Goal: Task Accomplishment & Management: Use online tool/utility

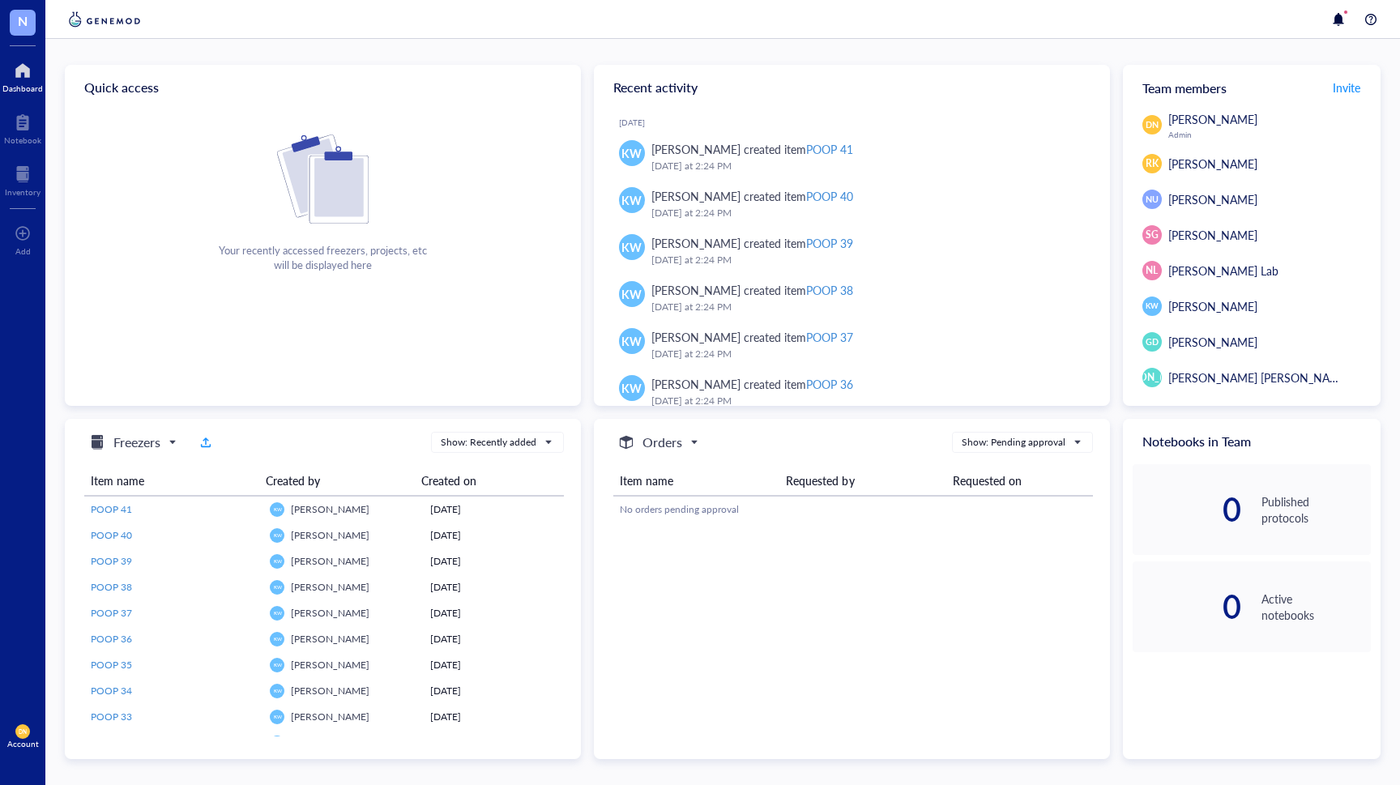
click at [19, 76] on div at bounding box center [22, 71] width 40 height 26
click at [25, 80] on div at bounding box center [22, 71] width 40 height 26
click at [35, 173] on div at bounding box center [23, 174] width 36 height 26
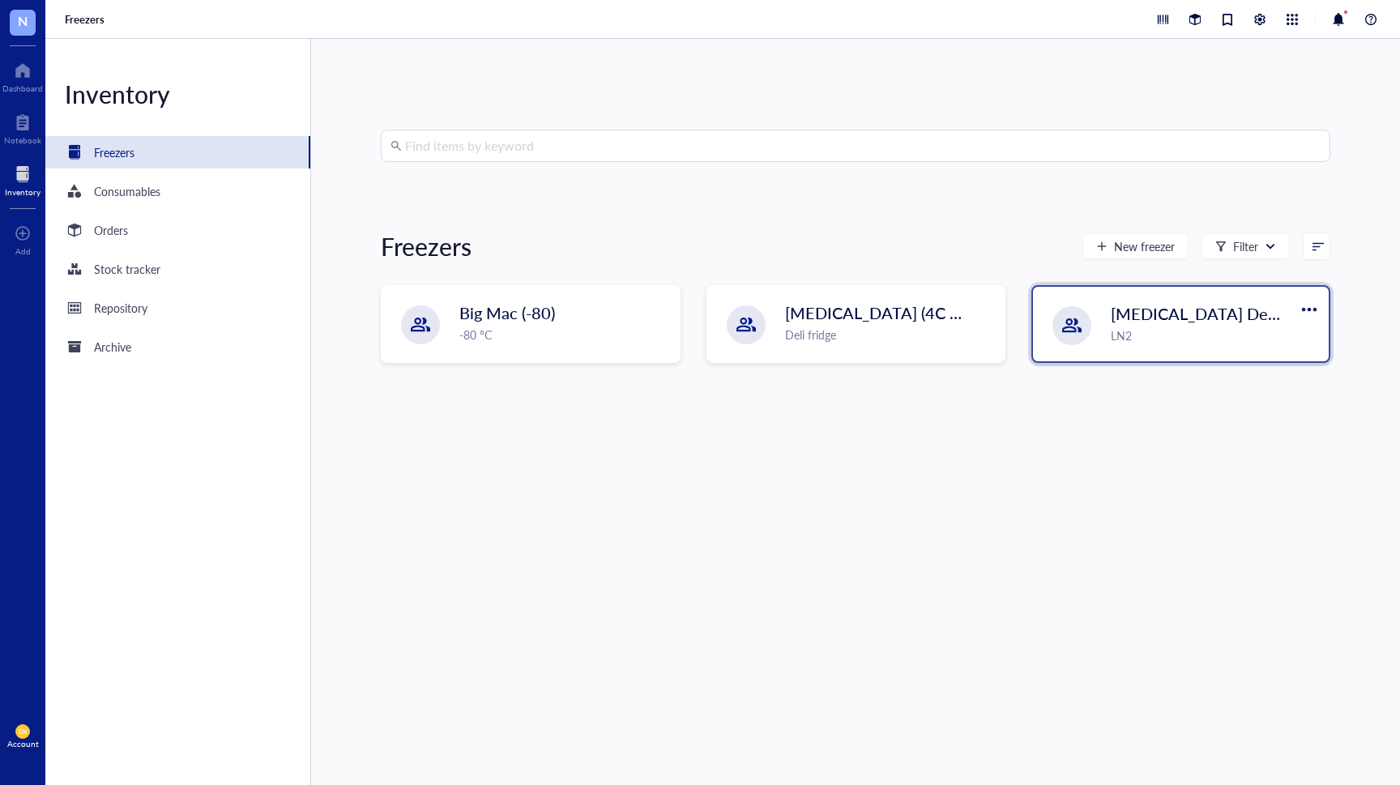
click at [1098, 329] on div "[MEDICAL_DATA] Dewer LN2" at bounding box center [1181, 324] width 296 height 75
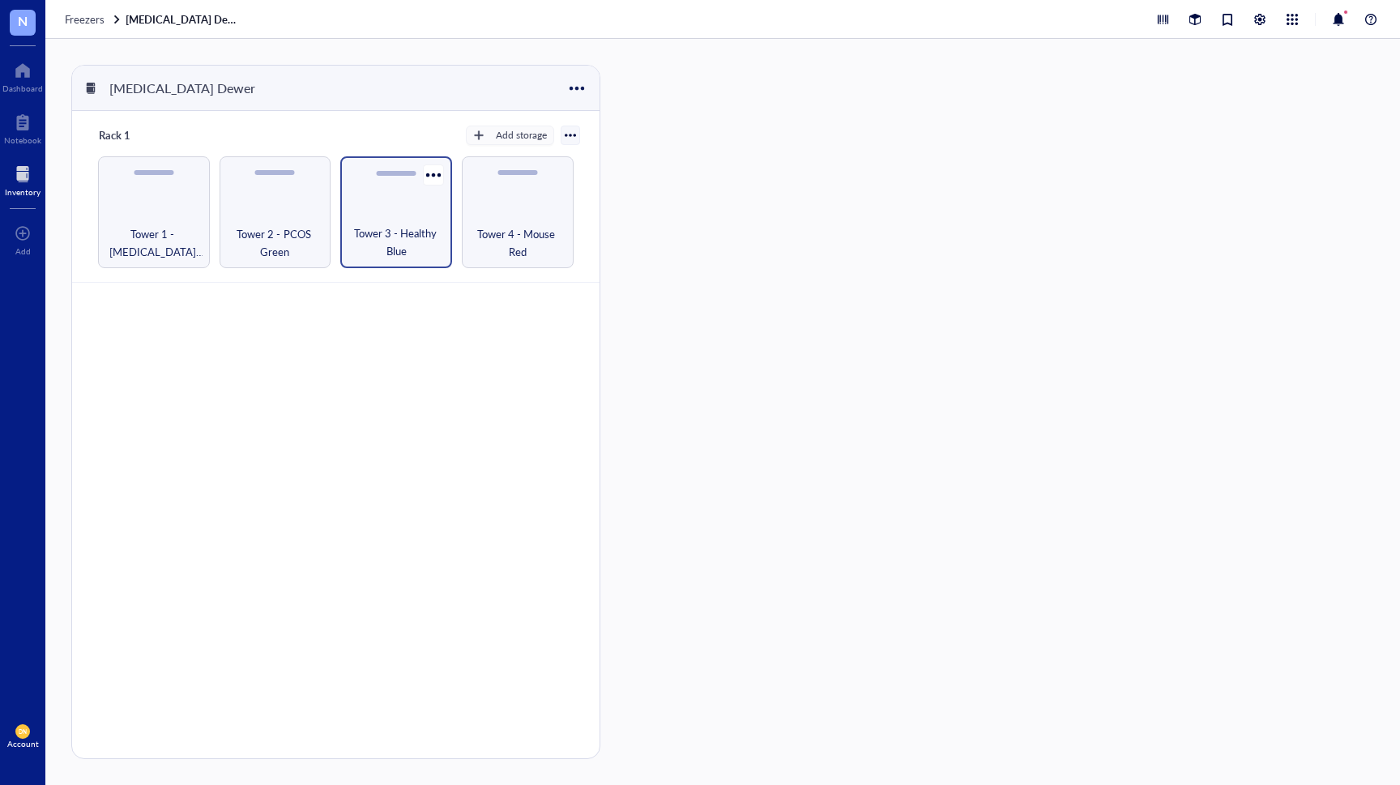
click at [392, 223] on div "Tower 3 - Healthy Blue" at bounding box center [396, 212] width 112 height 112
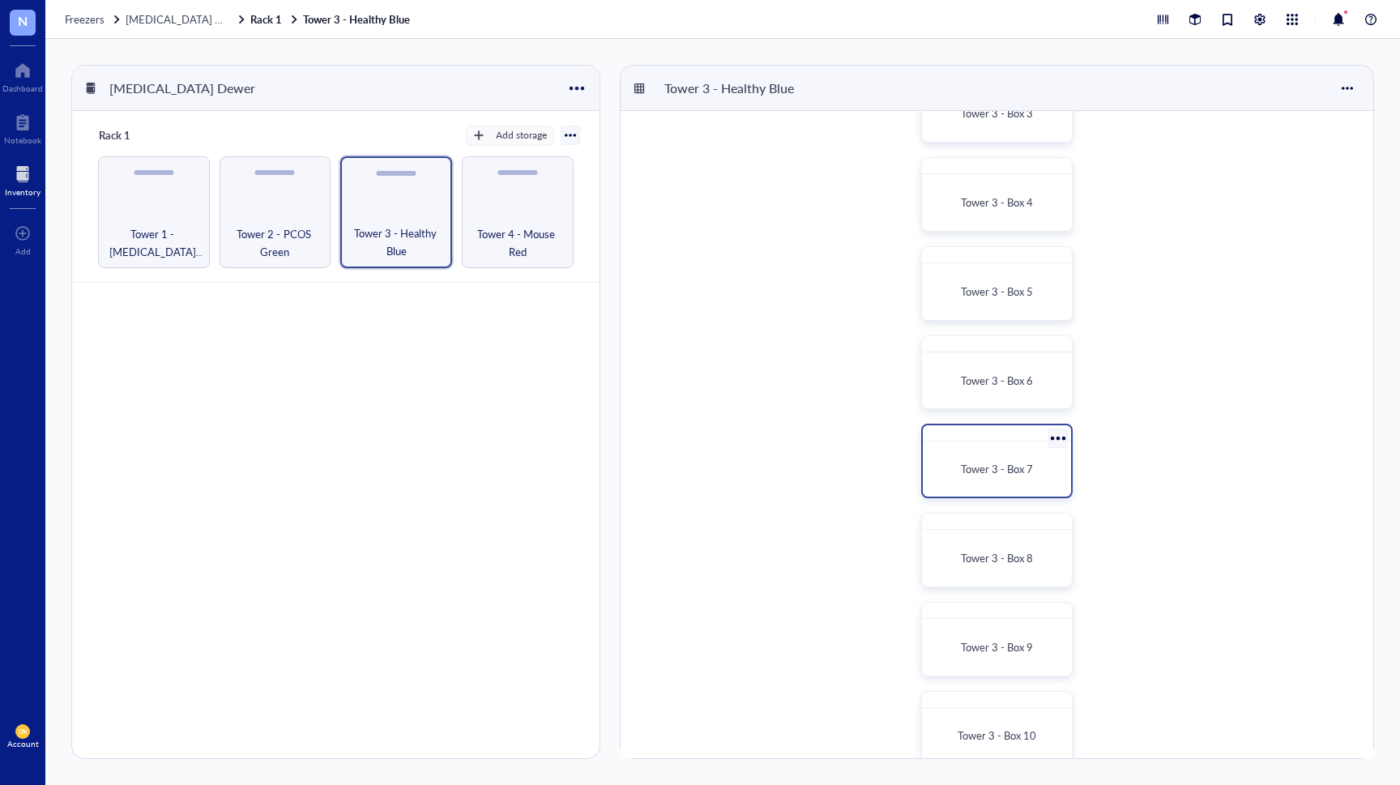
click at [996, 468] on span "Tower 3 - Box 7" at bounding box center [997, 468] width 72 height 15
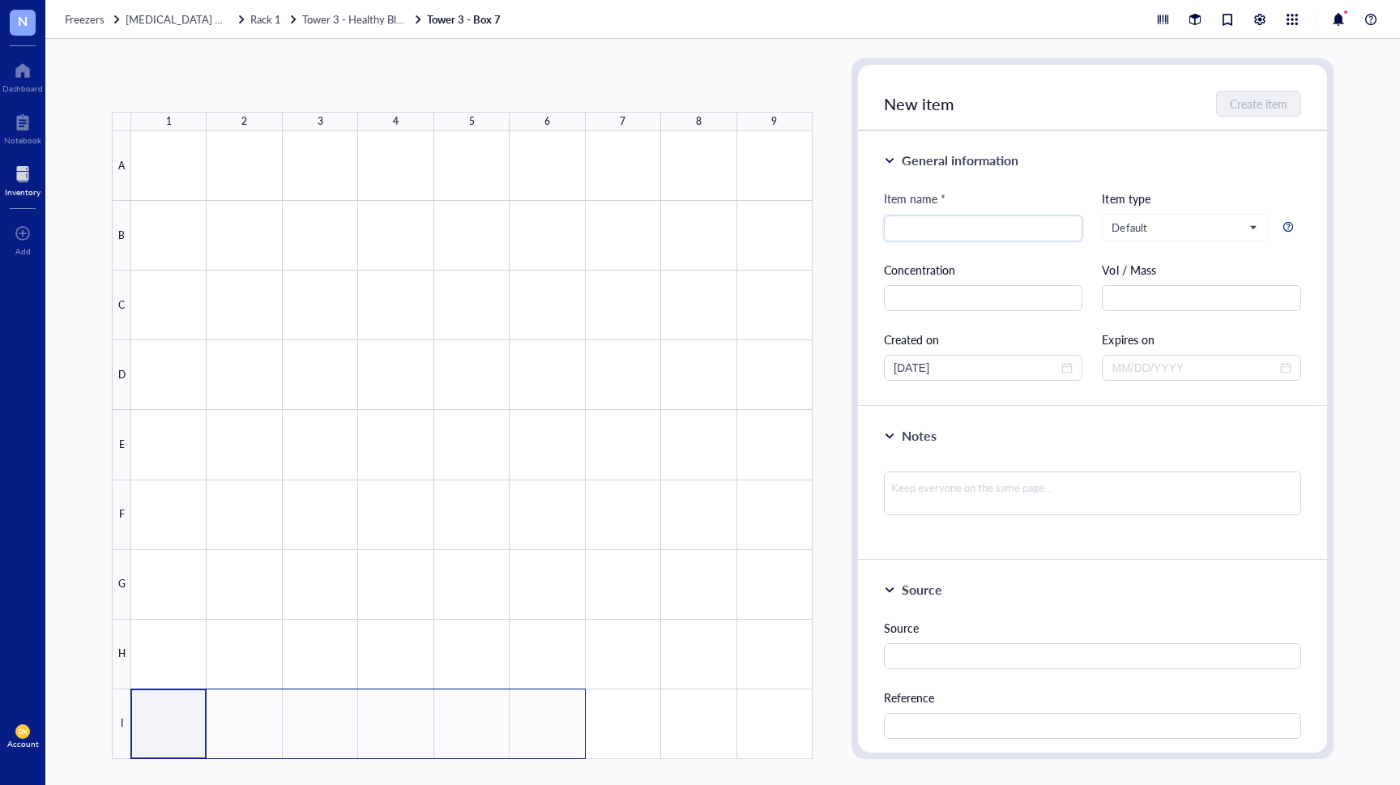
drag, startPoint x: 193, startPoint y: 709, endPoint x: 532, endPoint y: 716, distance: 339.4
click at [532, 716] on div at bounding box center [471, 445] width 681 height 628
click at [934, 232] on input "search" at bounding box center [982, 228] width 179 height 24
type input "Naive CD4+ T cells"
click at [1257, 103] on span "Create item" at bounding box center [1259, 103] width 58 height 13
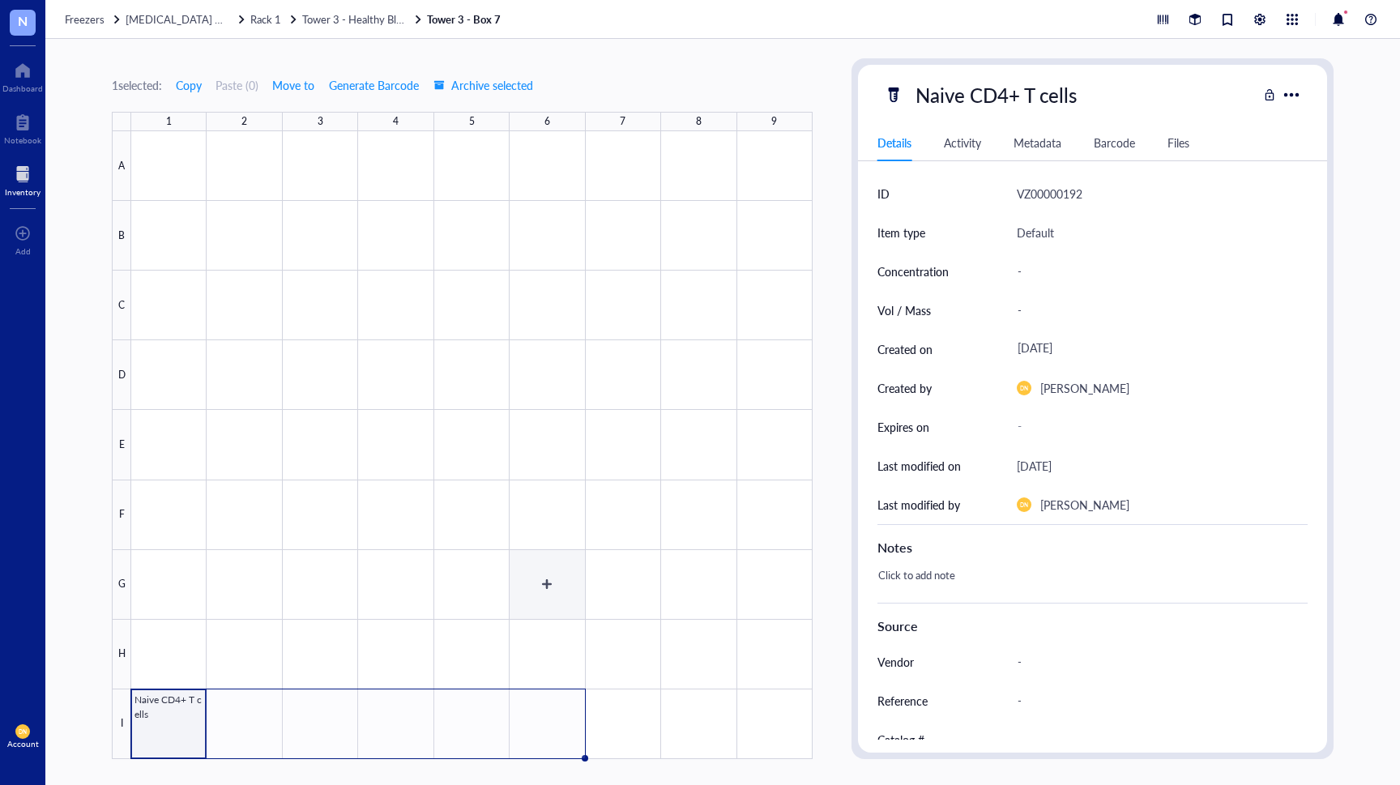
click at [528, 585] on div at bounding box center [471, 445] width 681 height 628
drag, startPoint x: 152, startPoint y: 731, endPoint x: 524, endPoint y: 734, distance: 371.8
click at [524, 734] on div at bounding box center [471, 445] width 681 height 628
click at [548, 716] on div at bounding box center [471, 445] width 681 height 628
drag, startPoint x: 200, startPoint y: 723, endPoint x: 516, endPoint y: 716, distance: 315.9
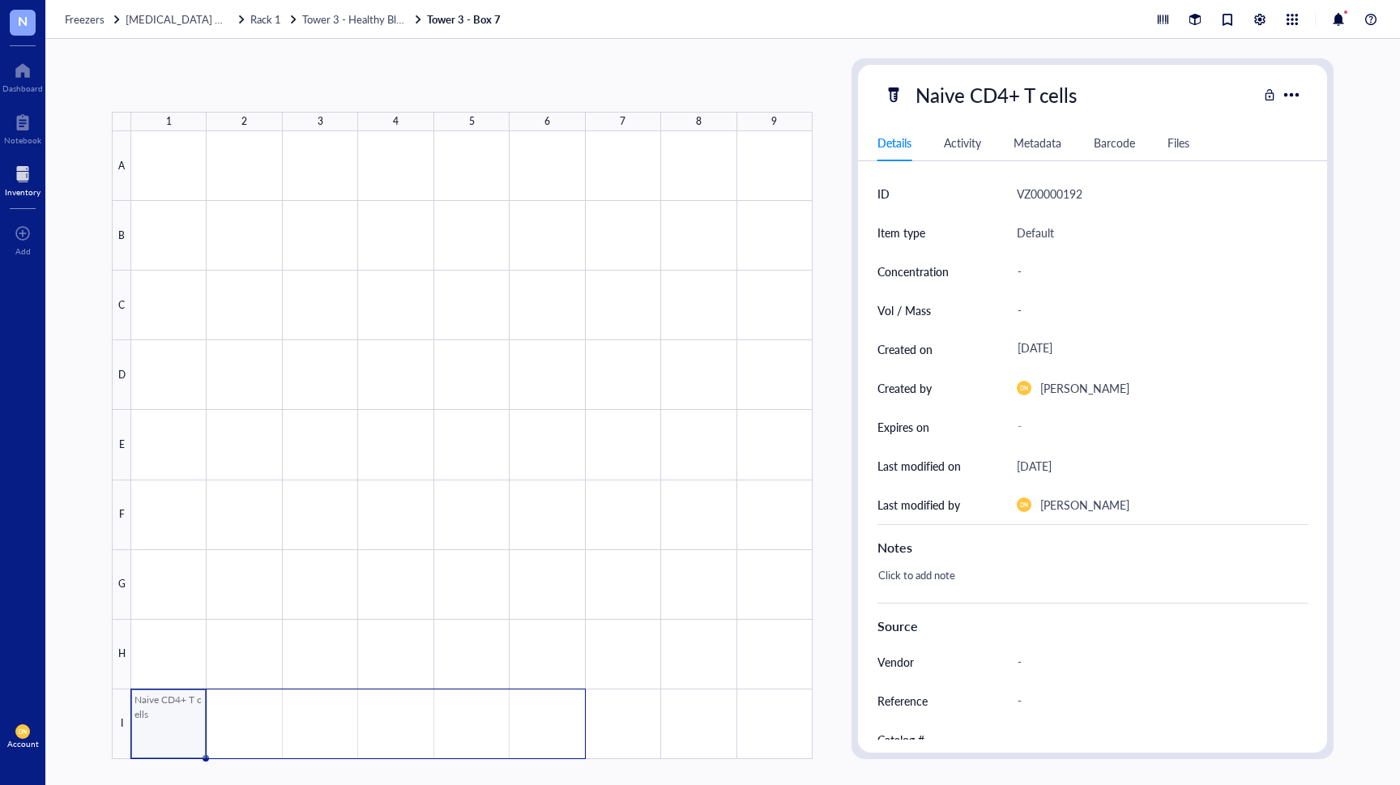
click at [516, 716] on div at bounding box center [471, 445] width 681 height 628
click at [1295, 95] on div at bounding box center [1290, 94] width 23 height 23
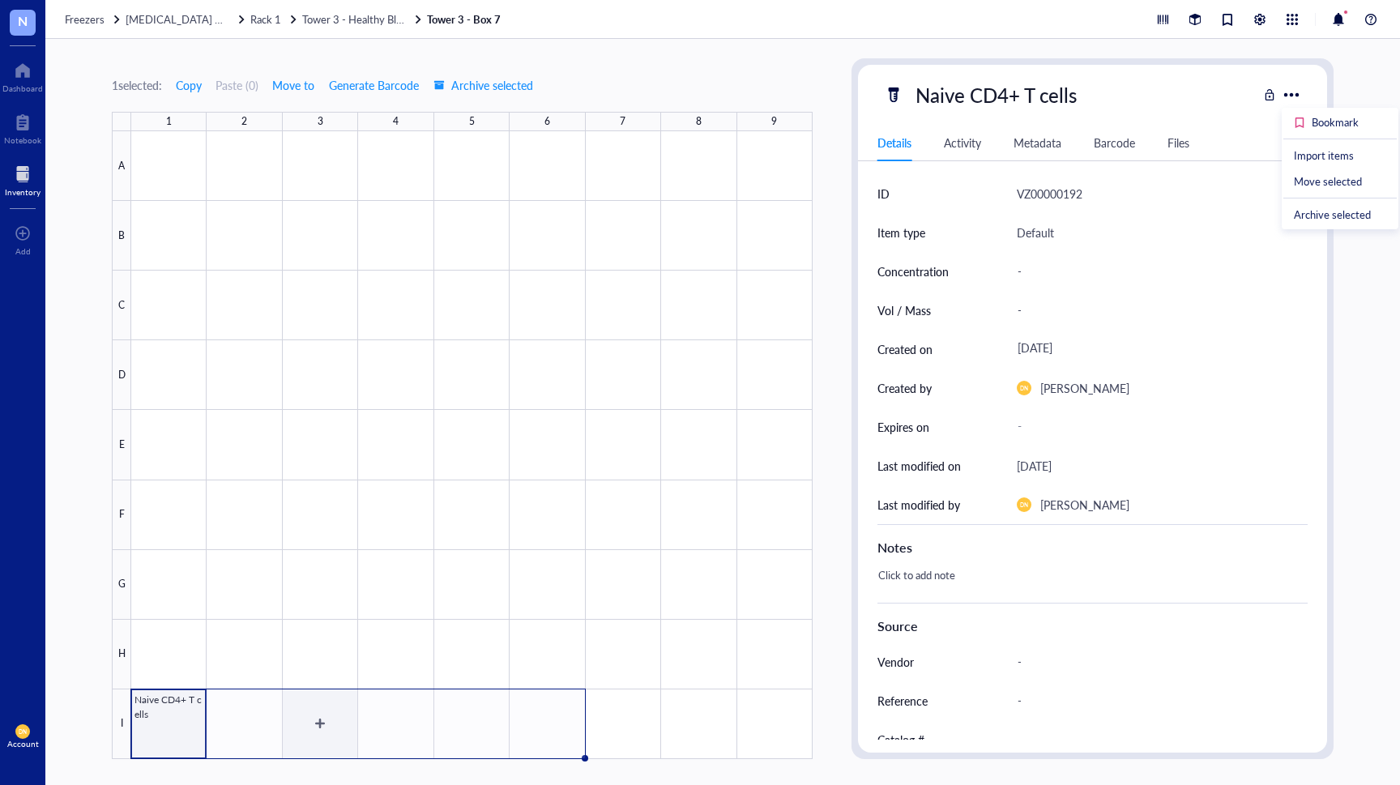
click at [248, 732] on div at bounding box center [471, 445] width 681 height 628
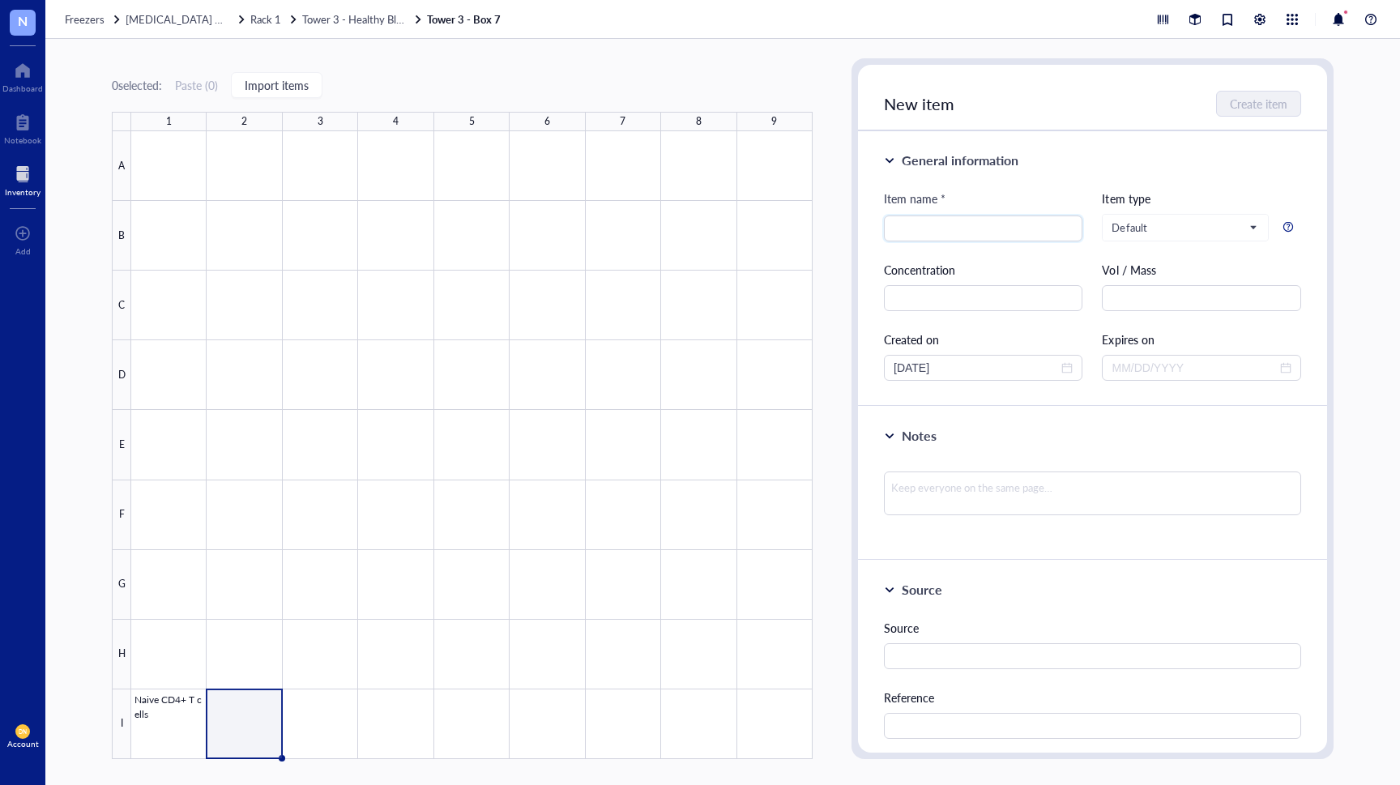
click at [131, 731] on div at bounding box center [471, 445] width 681 height 628
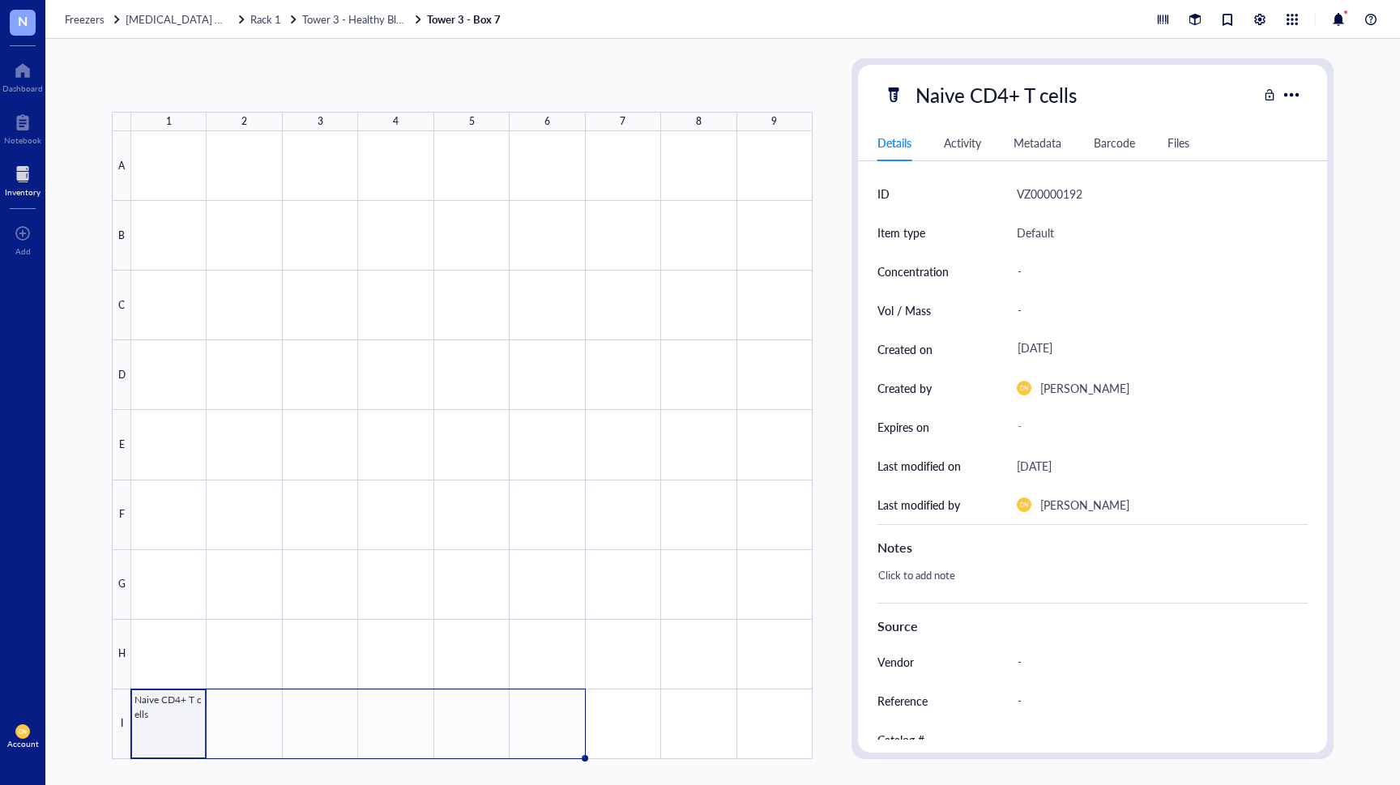
drag, startPoint x: 204, startPoint y: 756, endPoint x: 534, endPoint y: 725, distance: 331.1
click at [0, 0] on div "Naive CD4+ T cells" at bounding box center [0, 0] width 0 height 0
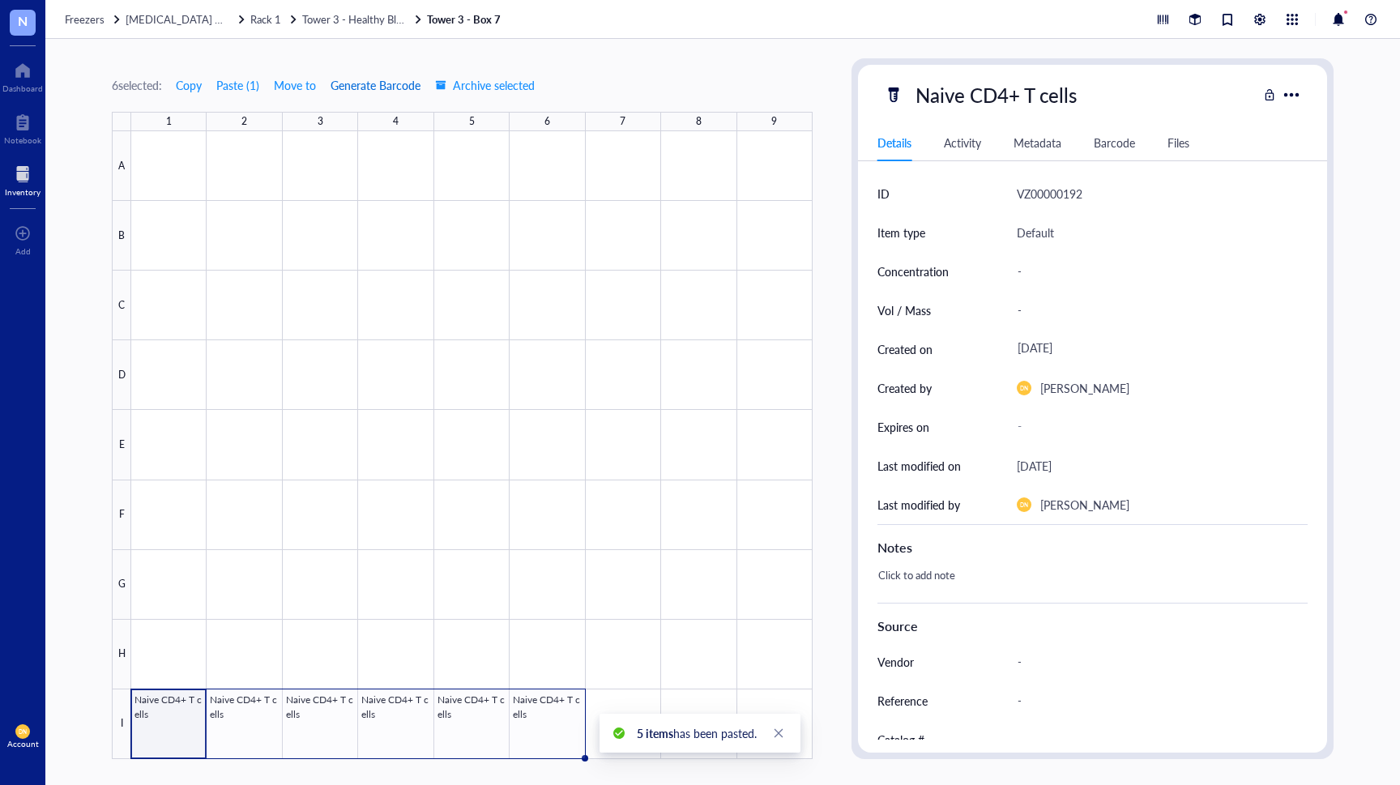
click at [378, 86] on span "Generate Barcode" at bounding box center [375, 85] width 90 height 13
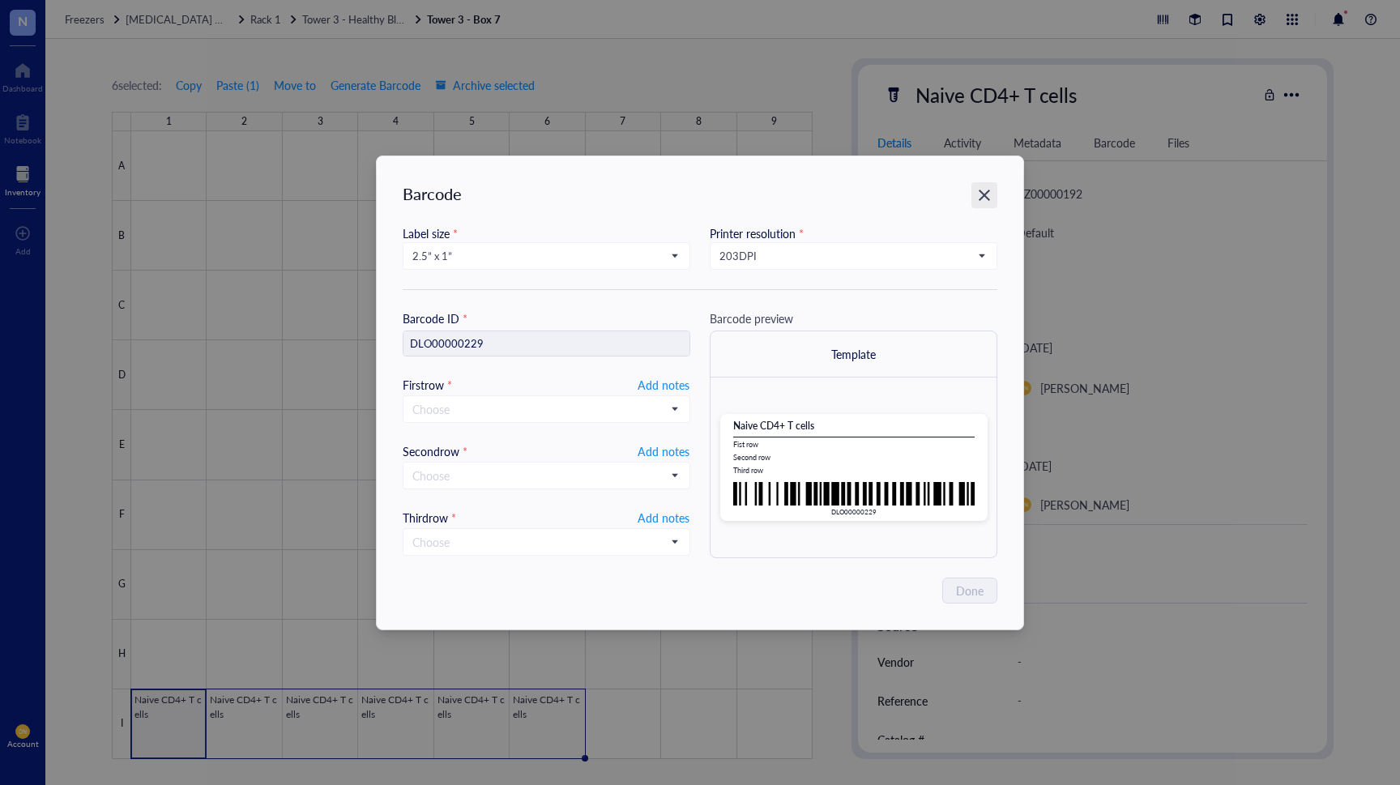
click at [982, 192] on icon "Close" at bounding box center [984, 194] width 15 height 15
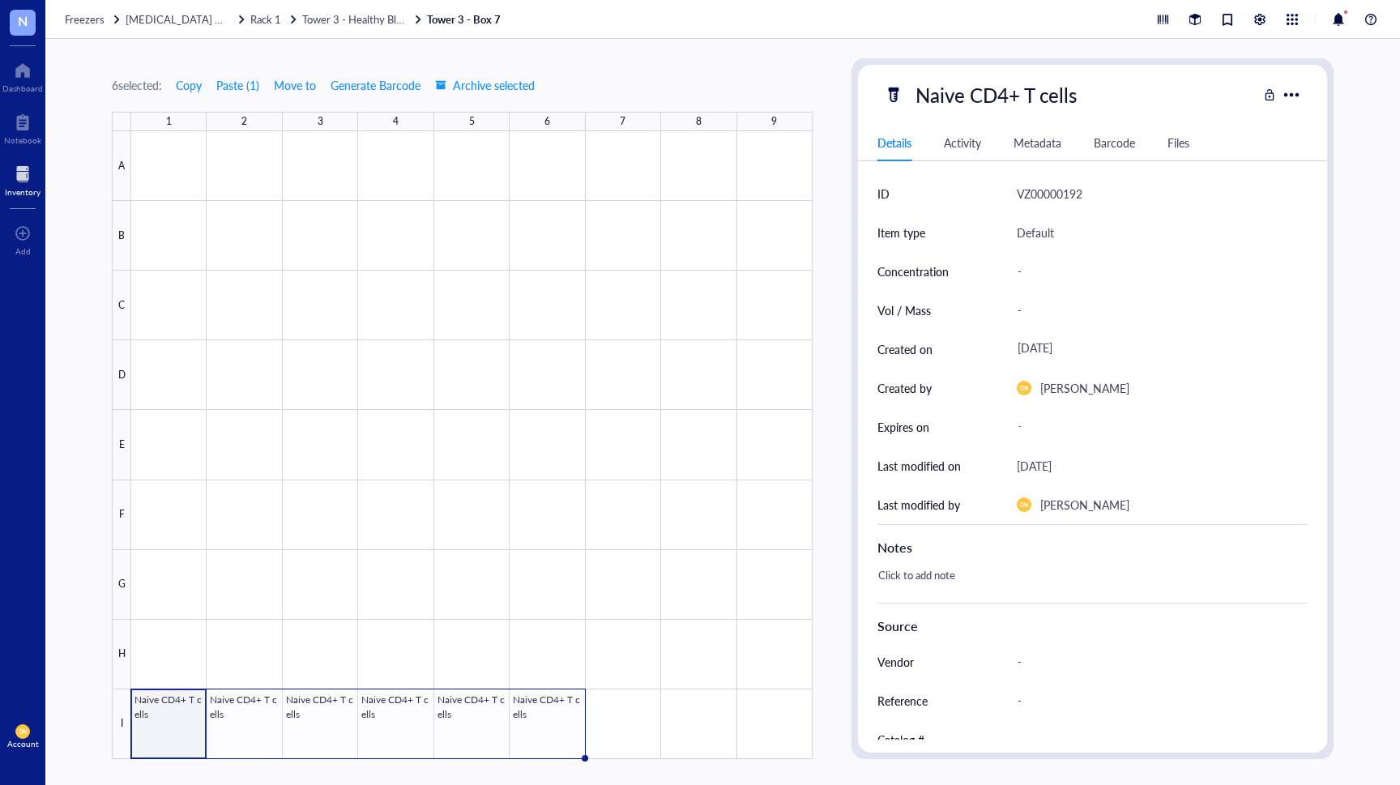
click at [964, 151] on div "Details Activity Metadata Barcode Files" at bounding box center [1092, 143] width 469 height 36
click at [1288, 96] on div at bounding box center [1290, 94] width 23 height 23
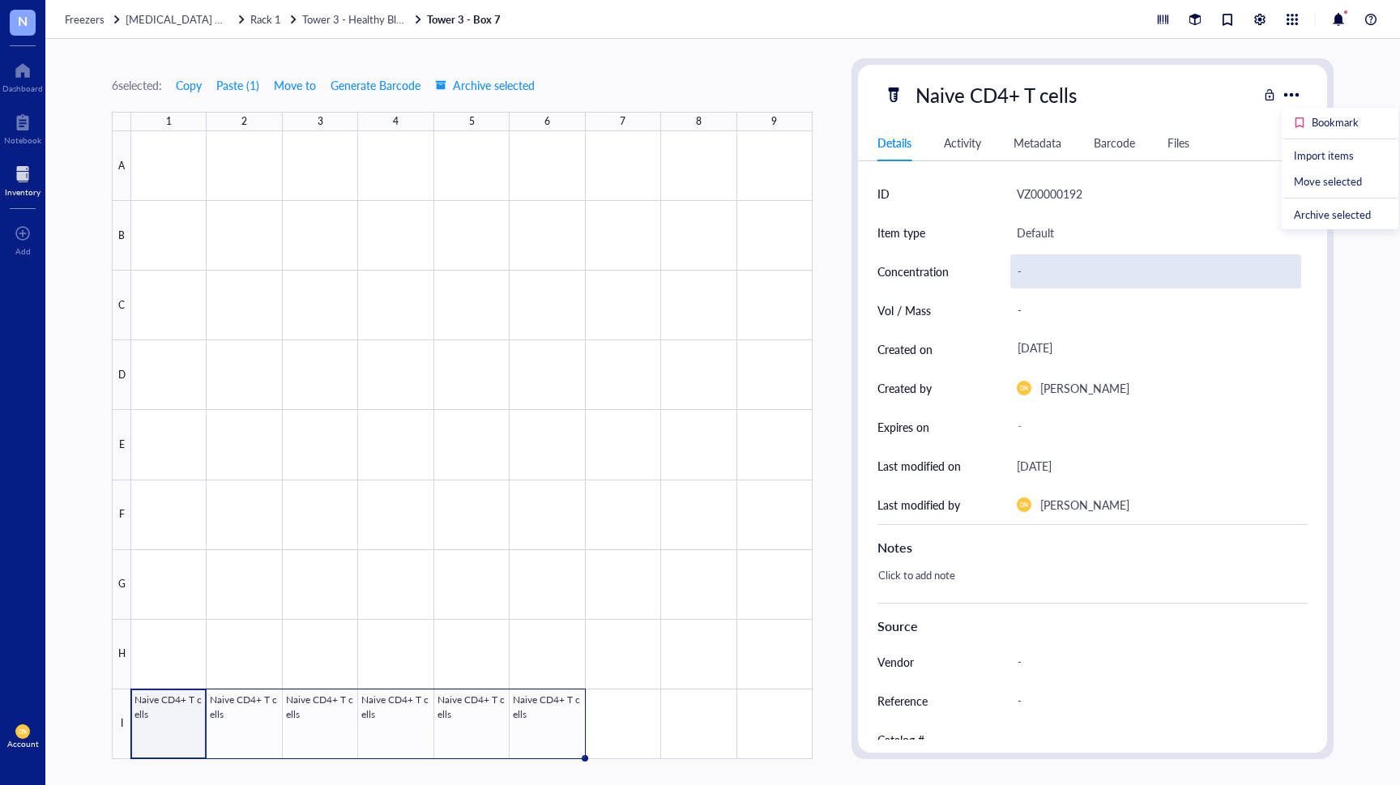
click at [1023, 269] on div "-" at bounding box center [1155, 271] width 291 height 34
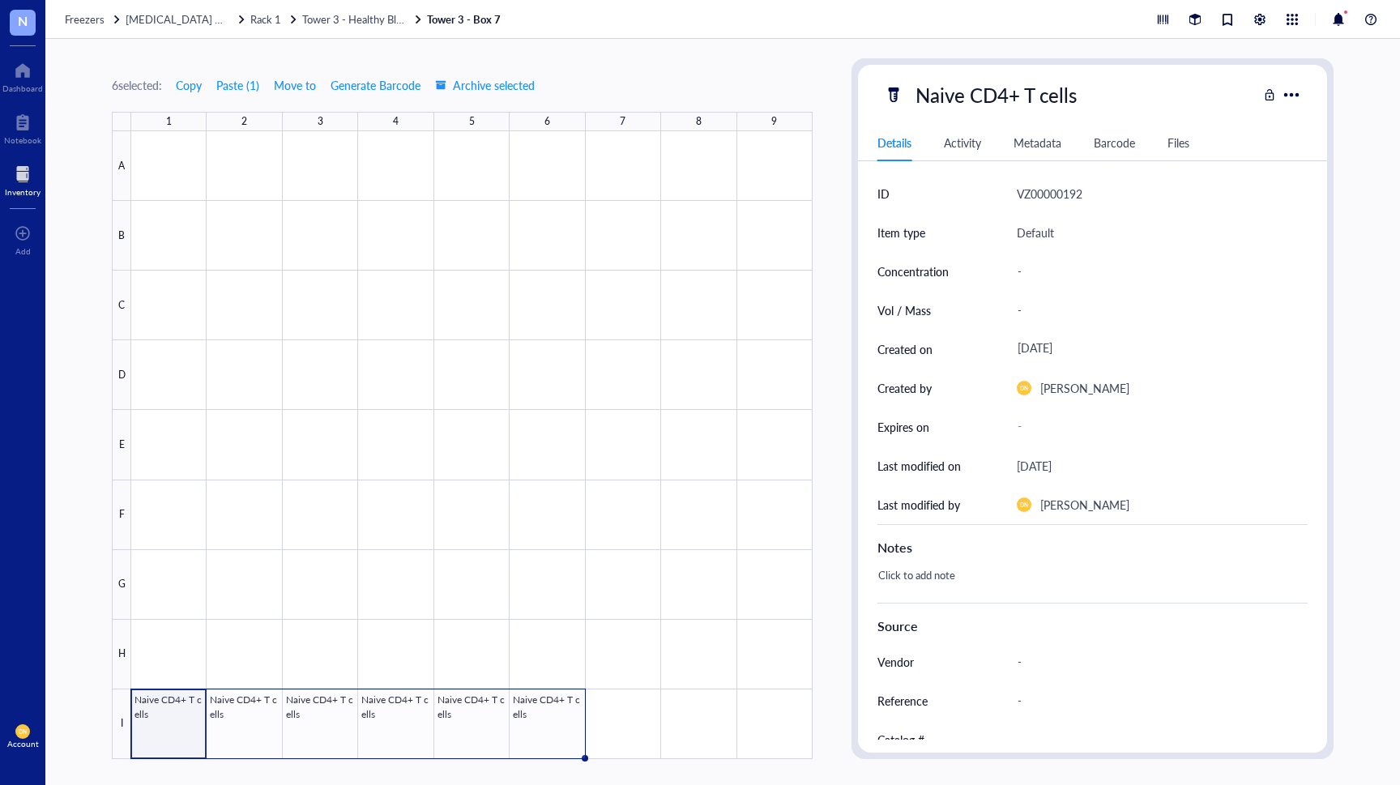
click at [812, 76] on div "6 selected: Copy Paste ( 1 ) Move to Generate Barcode Archive selected 1 2 3 4 …" at bounding box center [462, 408] width 701 height 701
click at [1291, 96] on div at bounding box center [1290, 94] width 23 height 23
click at [1357, 81] on div "6 selected: Copy Paste ( 1 ) Move to Generate Barcode Archive selected 1 2 3 4 …" at bounding box center [722, 412] width 1354 height 746
click at [1121, 154] on div "Details Activity Metadata Barcode Files" at bounding box center [1092, 143] width 469 height 36
click at [1119, 144] on div "Barcode" at bounding box center [1113, 143] width 41 height 18
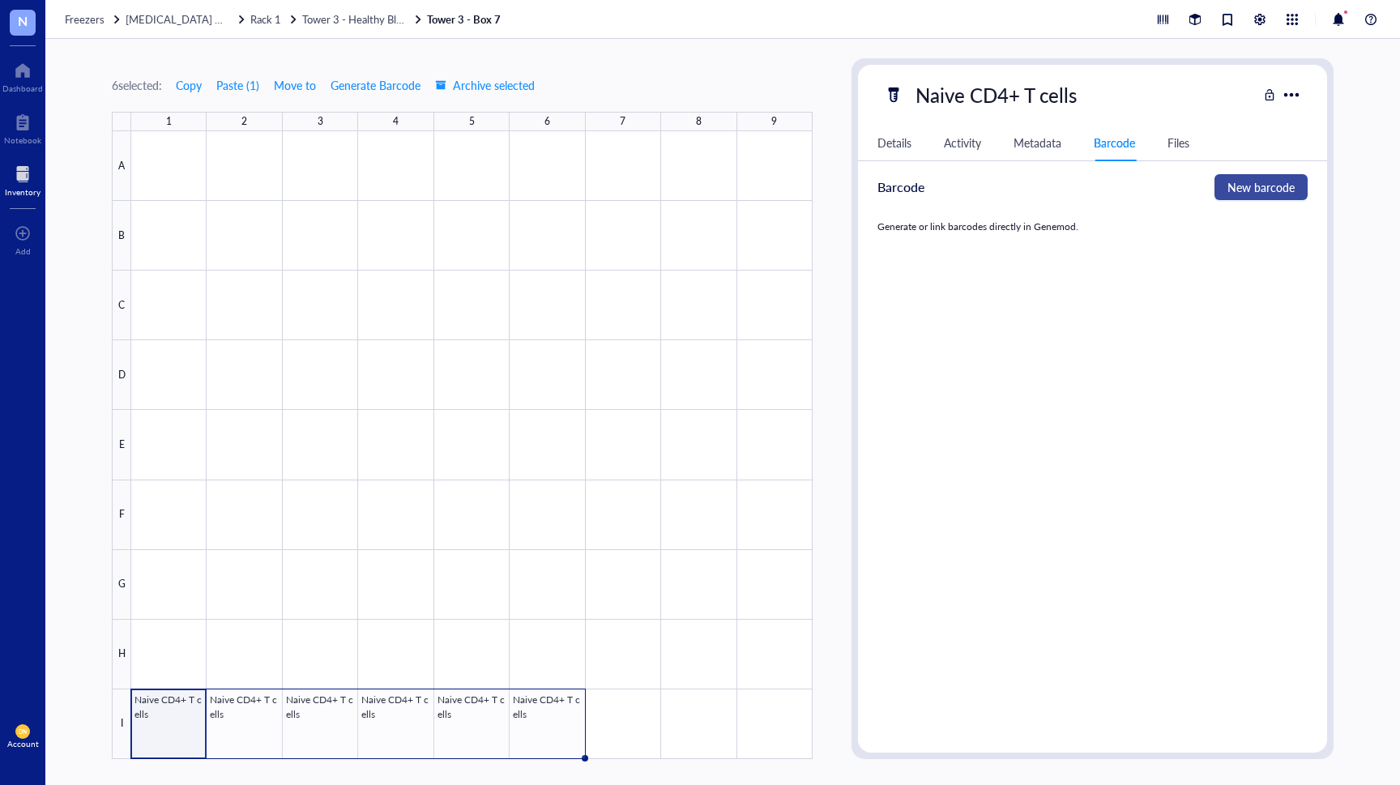
click at [1252, 184] on span "New barcode" at bounding box center [1260, 187] width 67 height 18
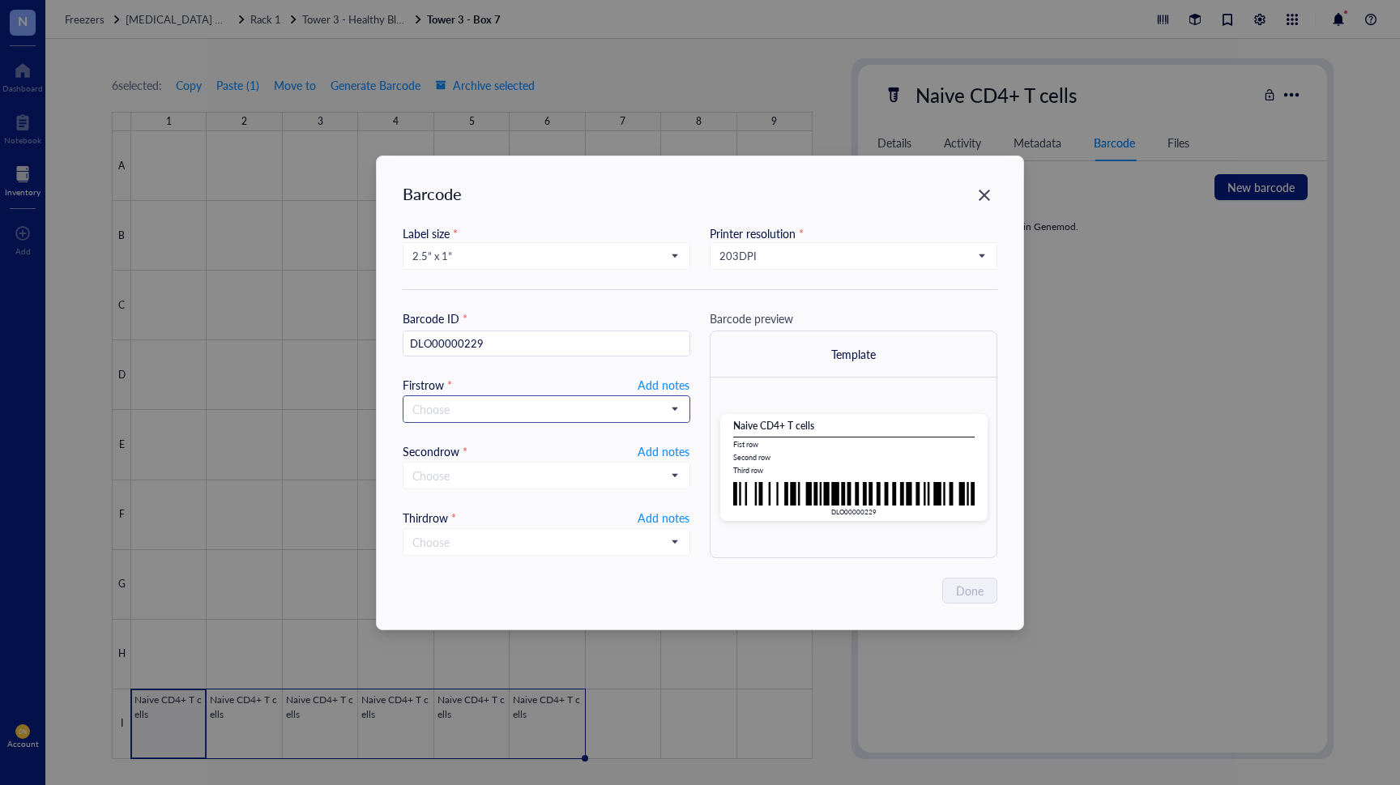
click at [600, 407] on input "search" at bounding box center [539, 409] width 254 height 24
click at [1084, 529] on div "Barcode Label size * 2.5” x 1” Printer resolution * 203 DPI Barcode ID * DLO000…" at bounding box center [700, 392] width 1400 height 785
click at [1084, 521] on div "Barcode Label size * 2.5” x 1” Printer resolution * 203 DPI Barcode ID * DLO000…" at bounding box center [700, 392] width 1400 height 785
click at [985, 196] on icon "Close" at bounding box center [983, 195] width 11 height 11
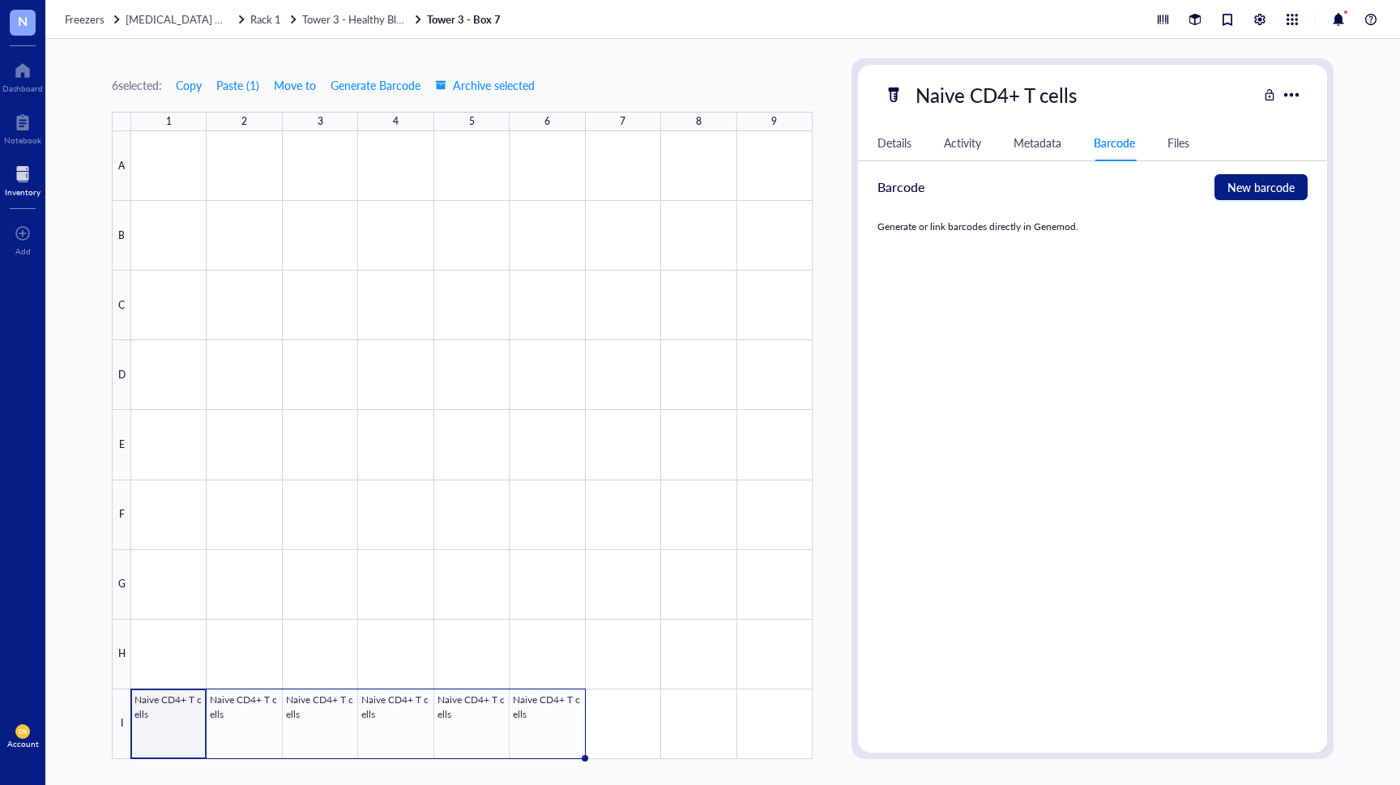
click at [907, 148] on div "Details" at bounding box center [894, 143] width 34 height 18
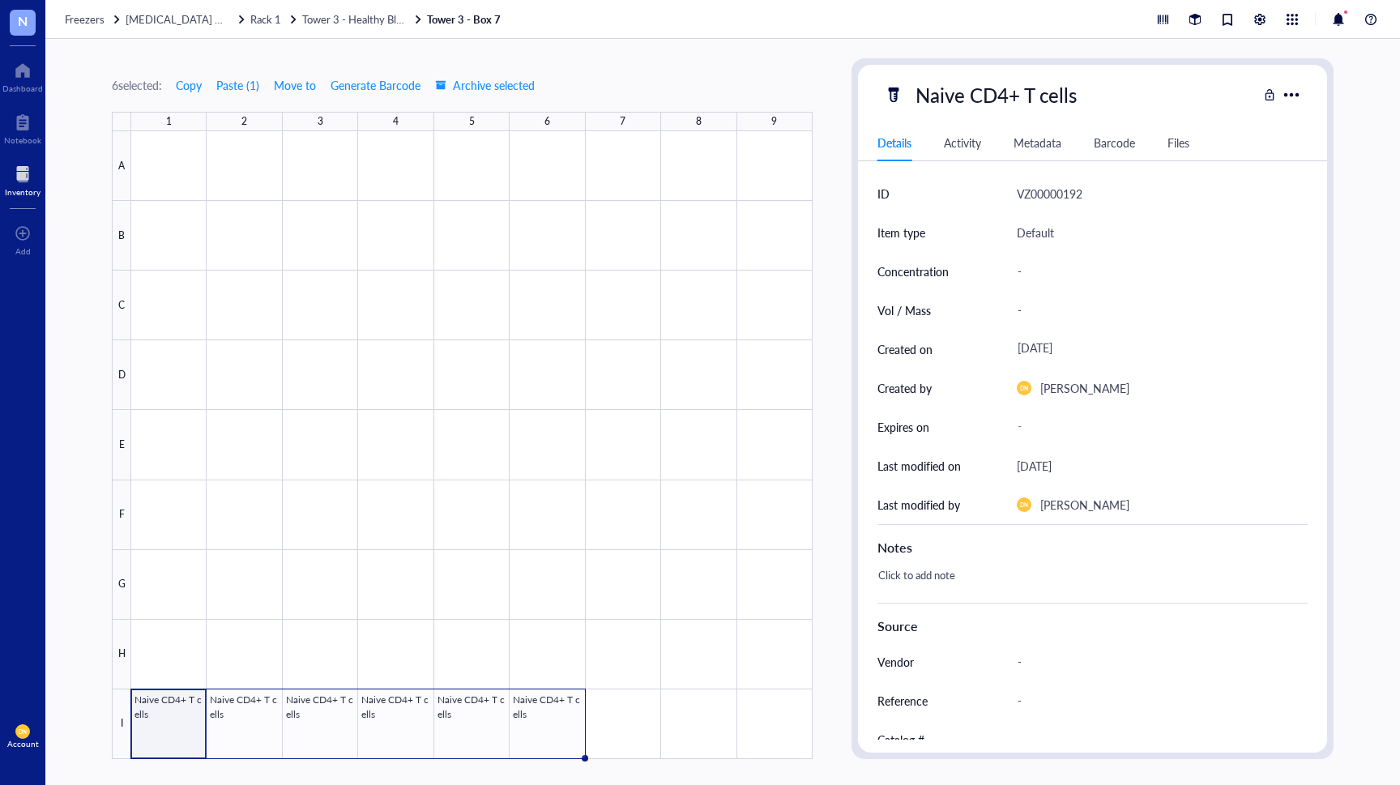
click at [1110, 139] on div "Barcode" at bounding box center [1113, 143] width 41 height 18
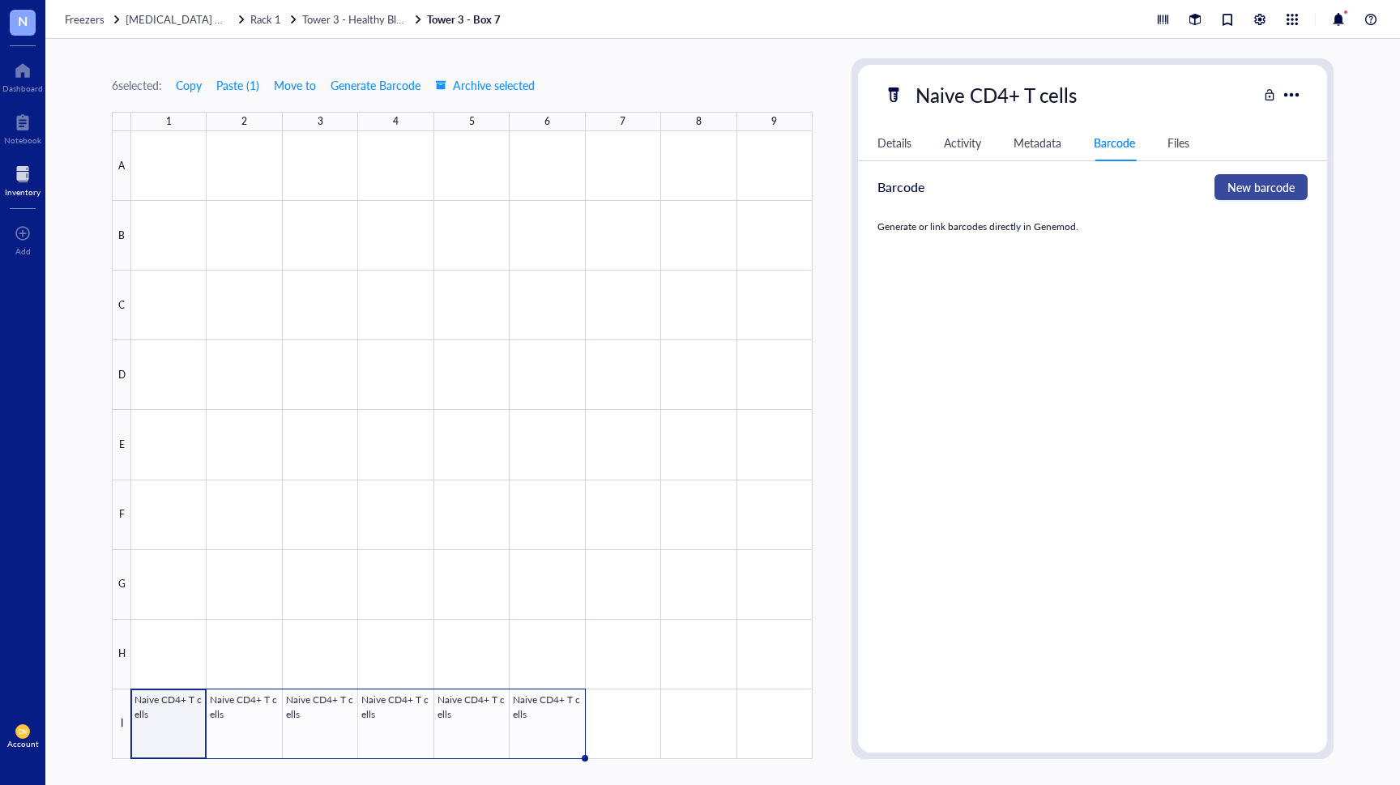
click at [1233, 189] on span "New barcode" at bounding box center [1260, 187] width 67 height 18
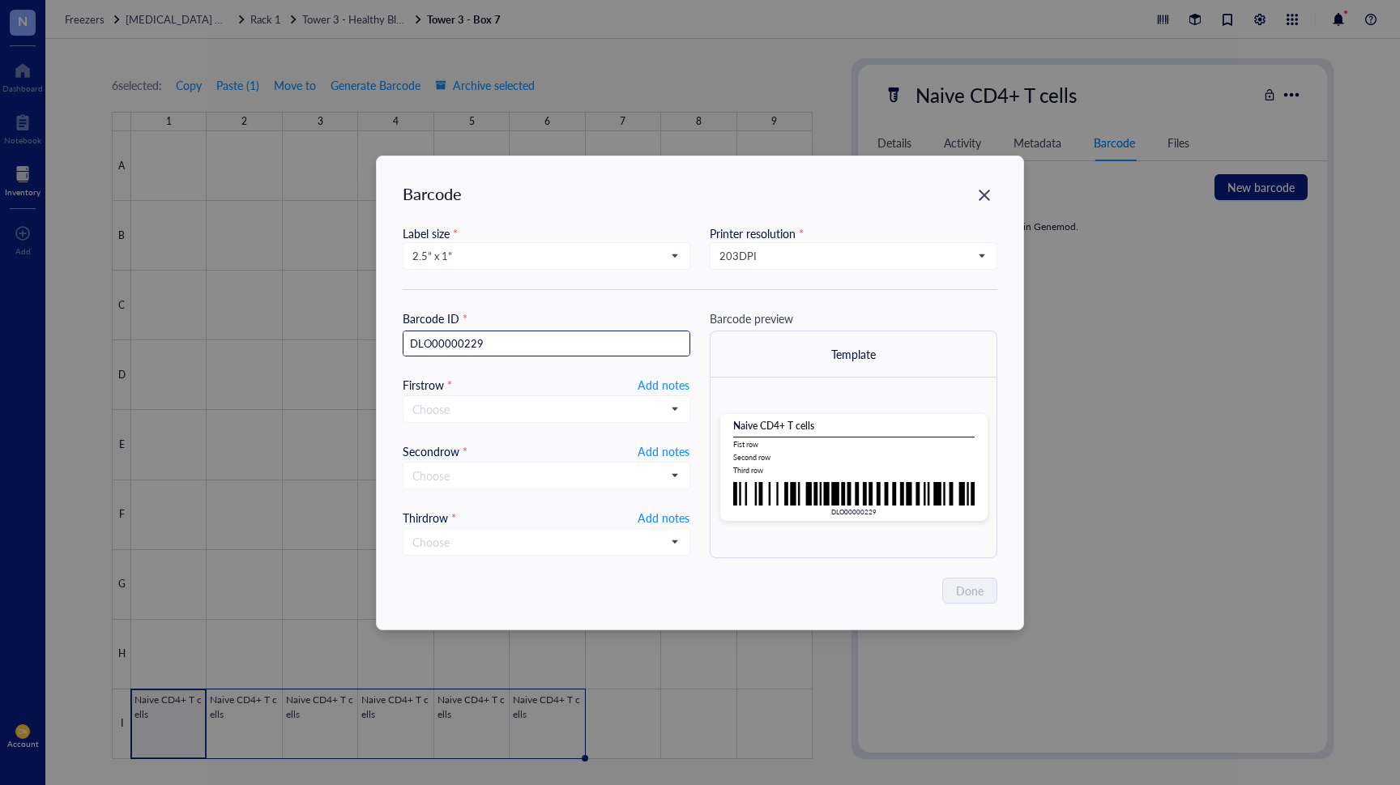
click at [608, 343] on input "DLO00000229" at bounding box center [546, 344] width 286 height 26
click at [667, 379] on span "Add notes" at bounding box center [663, 384] width 52 height 19
click at [646, 410] on input "text" at bounding box center [546, 409] width 286 height 26
click at [672, 386] on span "Select field" at bounding box center [662, 384] width 54 height 19
click at [672, 386] on span "Add notes" at bounding box center [663, 384] width 52 height 19
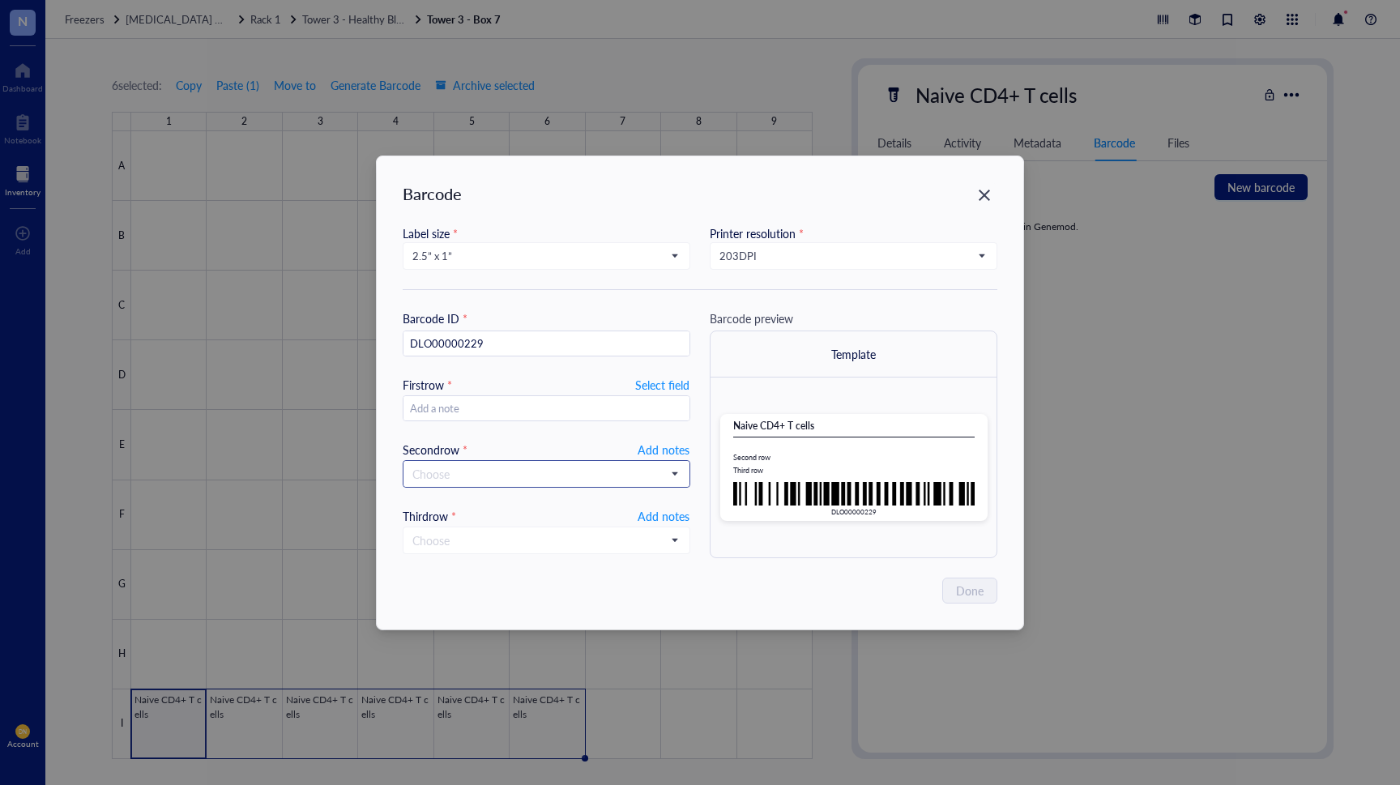
click at [672, 475] on span at bounding box center [546, 474] width 268 height 24
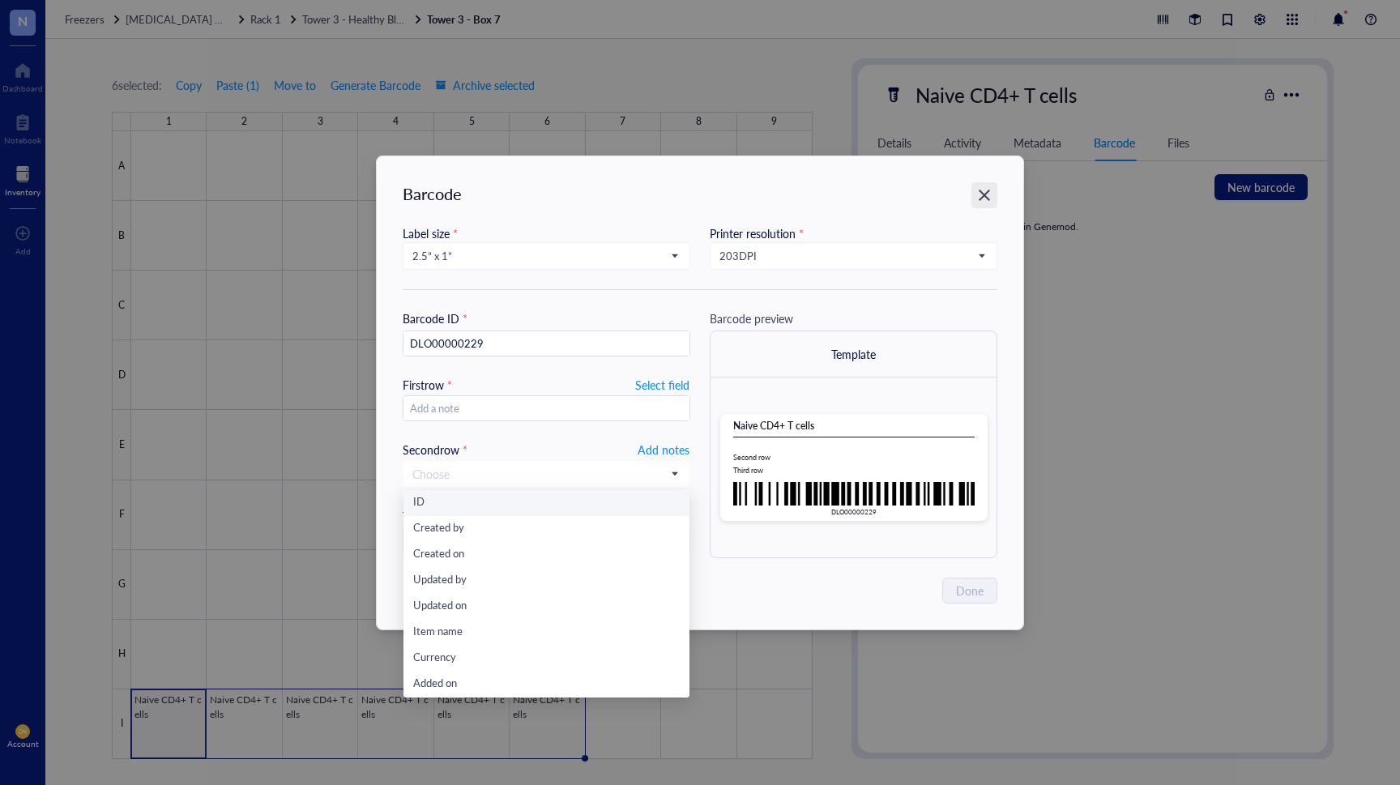
click at [987, 187] on icon "Close" at bounding box center [984, 194] width 15 height 15
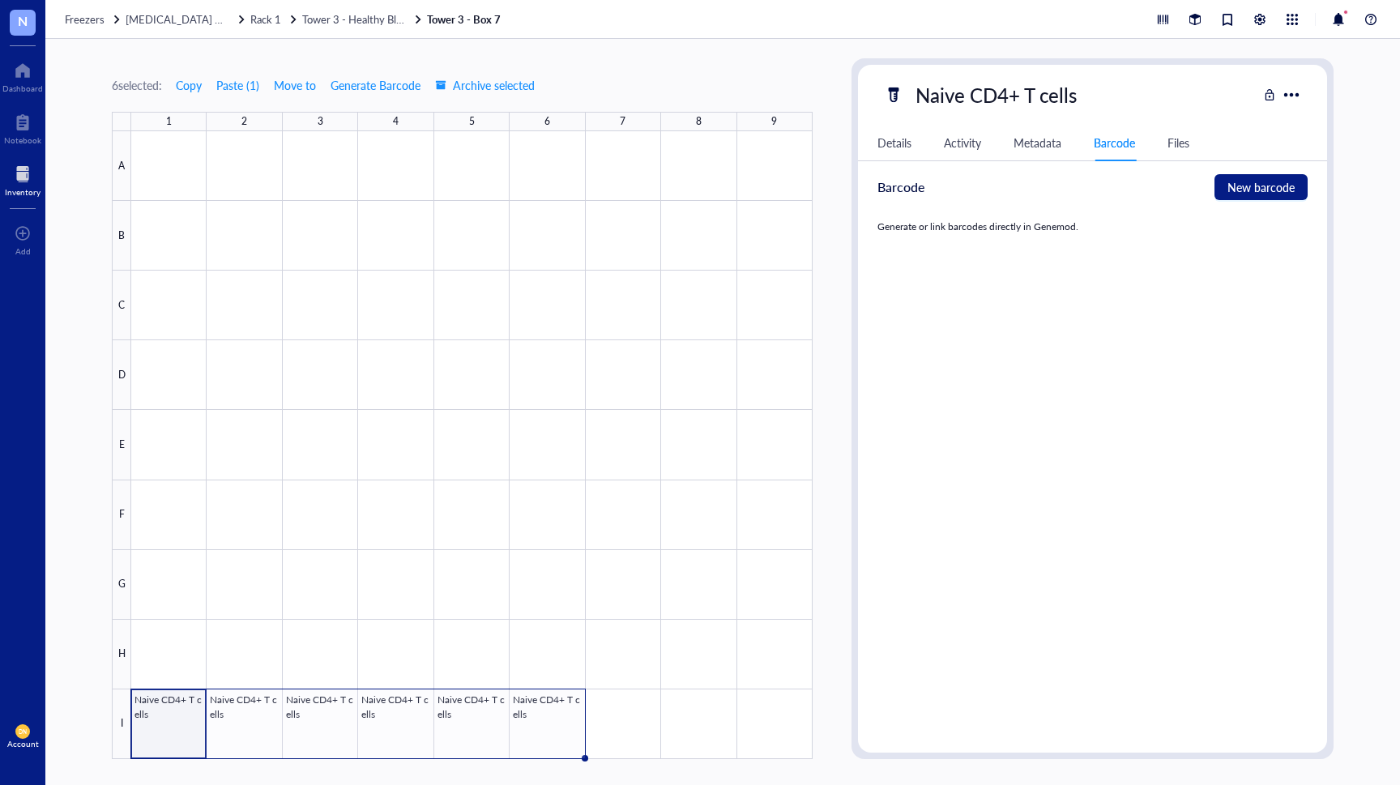
click at [904, 143] on div "Details" at bounding box center [894, 143] width 34 height 18
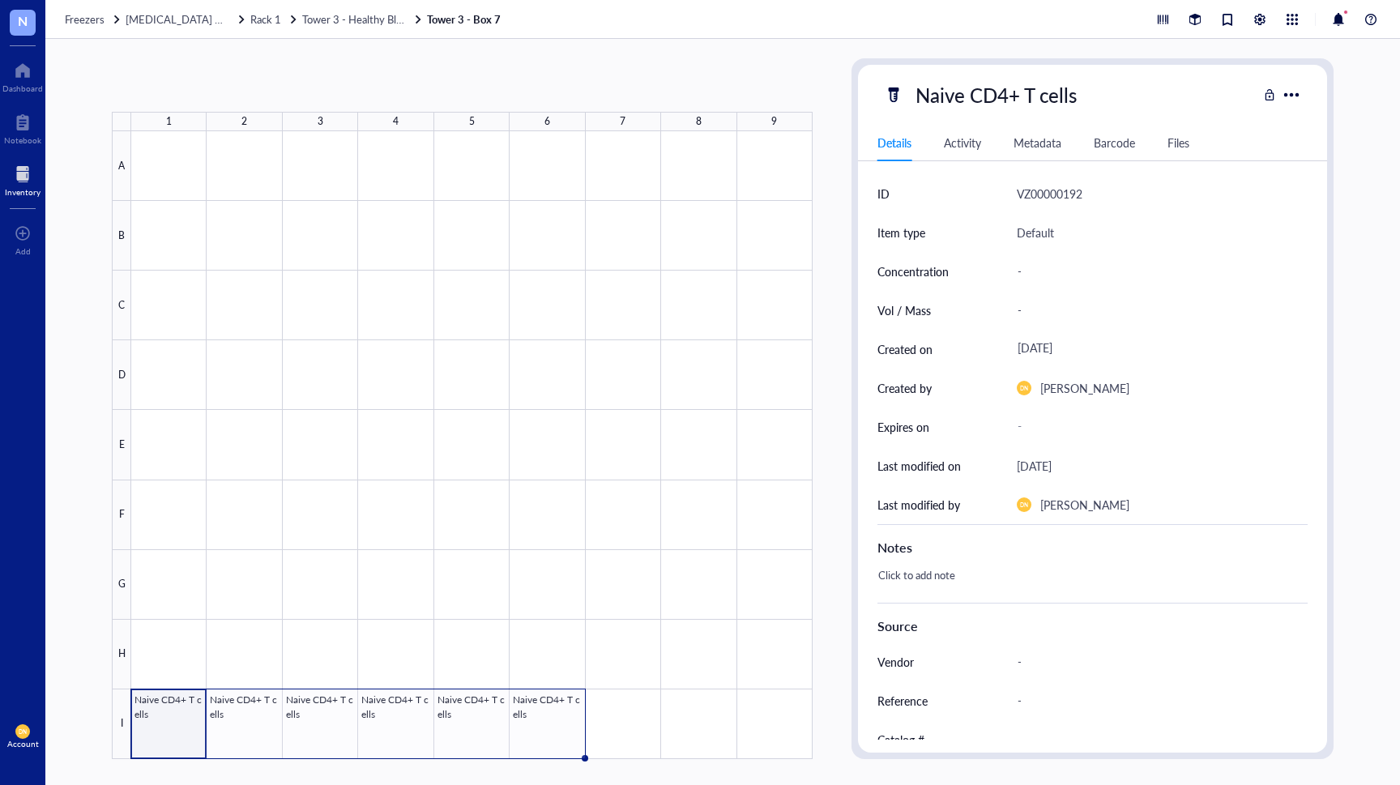
drag, startPoint x: 584, startPoint y: 760, endPoint x: 571, endPoint y: 760, distance: 13.0
click at [571, 760] on div "1 2 3 4 5 6 7 8 9 A B C D E F G H I Naive CD4+ T cells Naive CD4+ T cells Naive…" at bounding box center [722, 412] width 1354 height 746
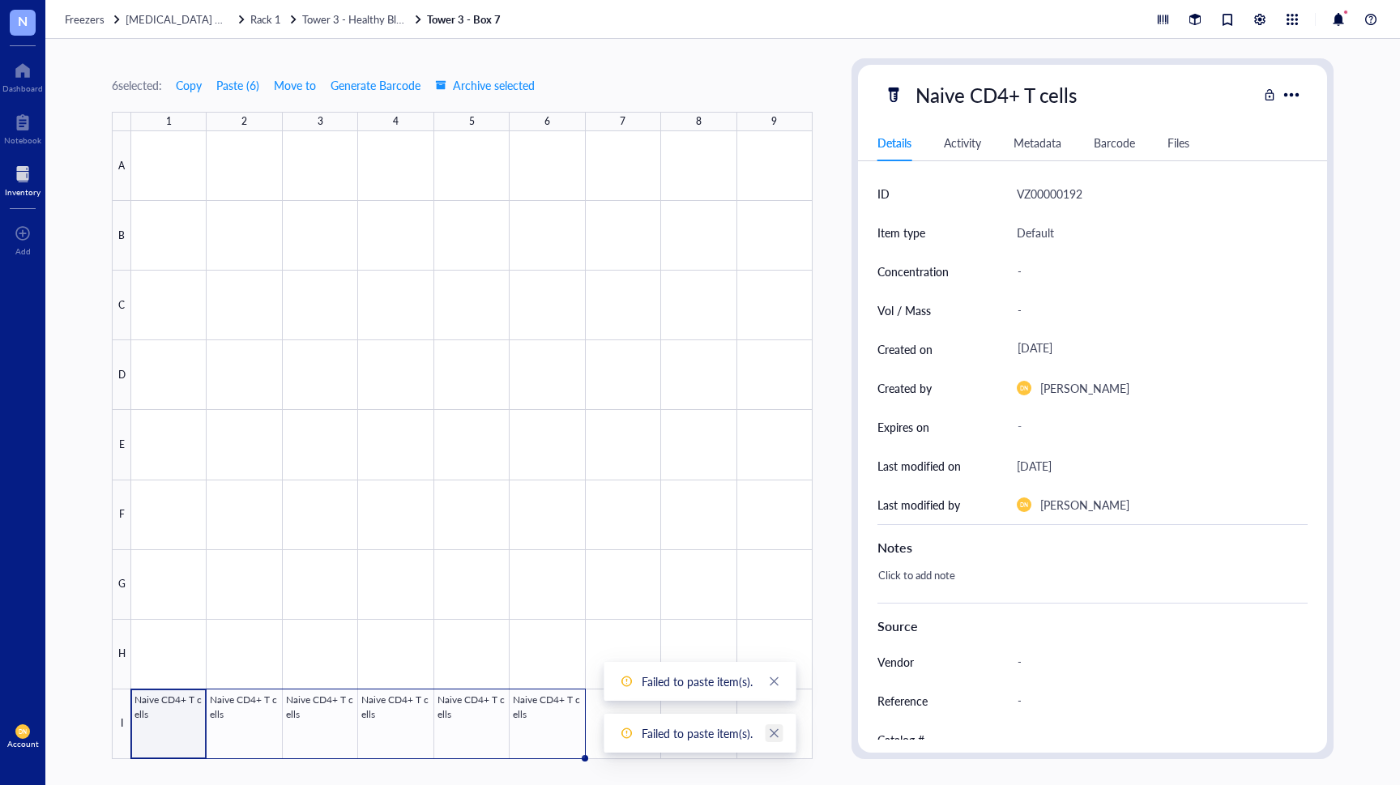
click at [770, 737] on icon "close" at bounding box center [774, 732] width 11 height 11
drag, startPoint x: 1085, startPoint y: 194, endPoint x: 1006, endPoint y: 202, distance: 79.7
click at [1006, 202] on div "ID VZ00000192" at bounding box center [1092, 193] width 430 height 39
copy div "VZ00000192"
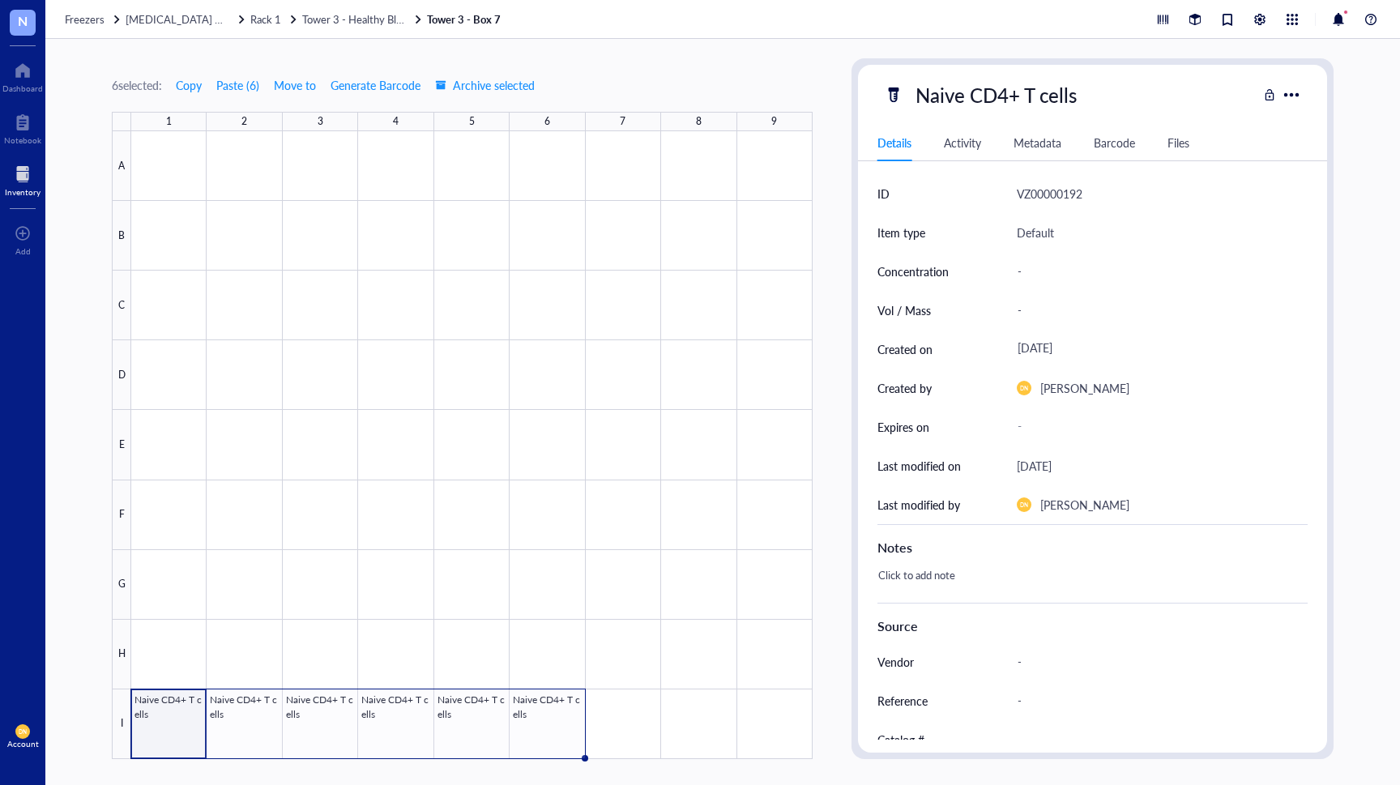
click at [1108, 143] on div "Barcode" at bounding box center [1113, 143] width 41 height 18
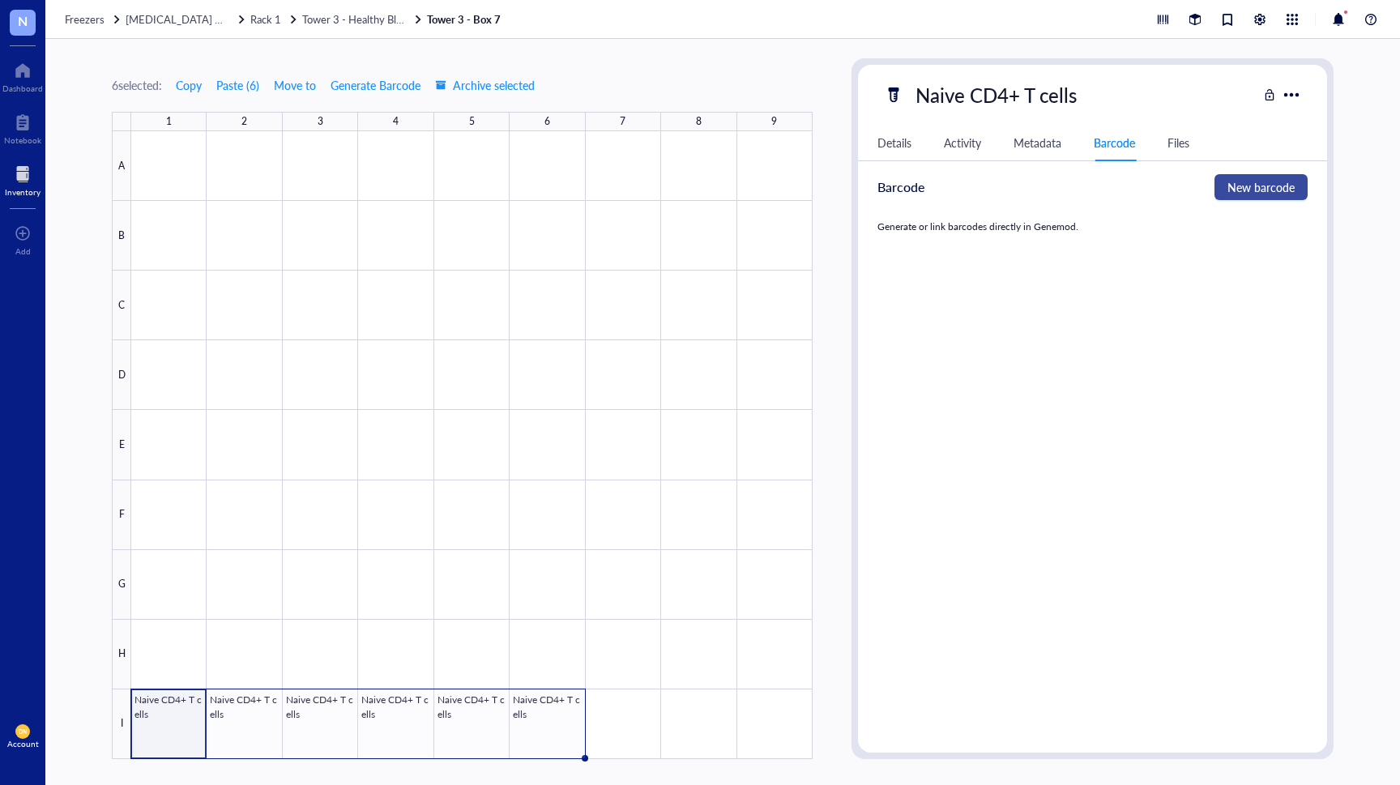
click at [1237, 186] on span "New barcode" at bounding box center [1260, 187] width 67 height 18
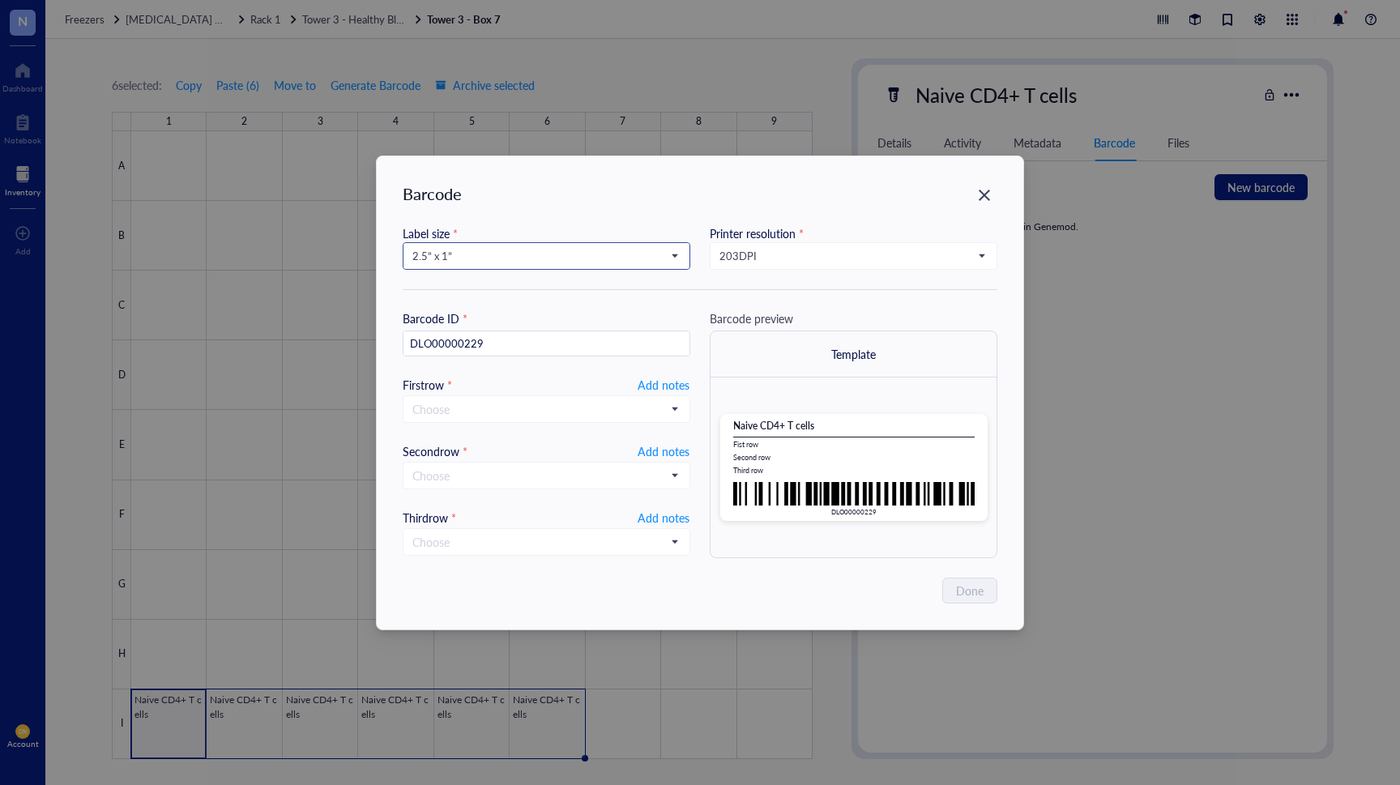
click at [647, 259] on span "2.5” x 1”" at bounding box center [544, 256] width 265 height 15
click at [564, 377] on div "1” x 0.5”" at bounding box center [546, 389] width 286 height 26
type input "DLO00000229"
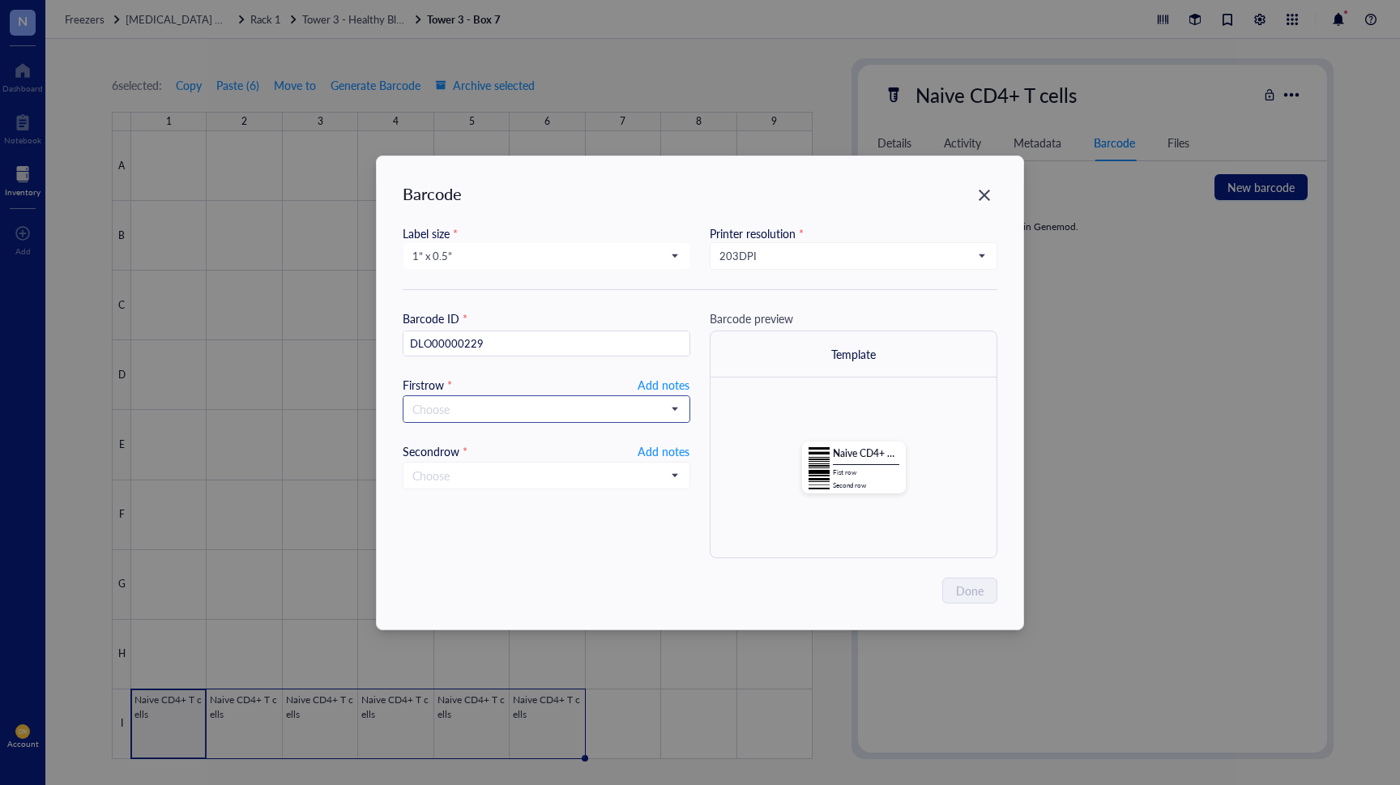
click at [552, 409] on input "search" at bounding box center [539, 409] width 254 height 24
click at [555, 412] on input "search" at bounding box center [539, 409] width 254 height 24
click at [671, 385] on span "Add notes" at bounding box center [663, 384] width 52 height 19
click at [629, 403] on input "text" at bounding box center [546, 409] width 286 height 26
paste input "VZ00000192"
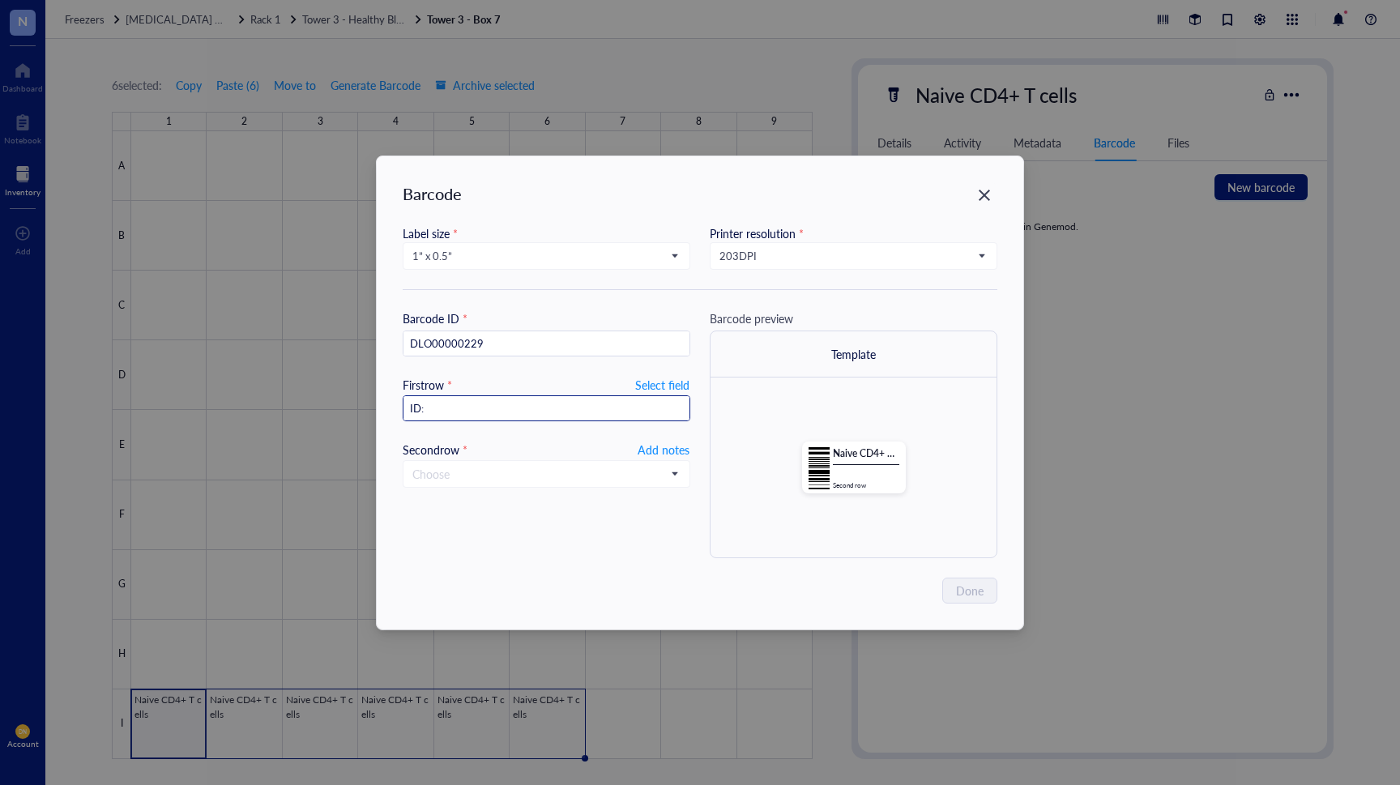
type input "ID: VZ00000192"
click at [578, 574] on div "Barcode Label size * 1” x 0.5” 2.5” x 1” 1.252” x 0.874” 1” x 1” 1” x 0.75” 1” …" at bounding box center [700, 392] width 646 height 473
click at [982, 202] on icon "Close" at bounding box center [984, 194] width 15 height 15
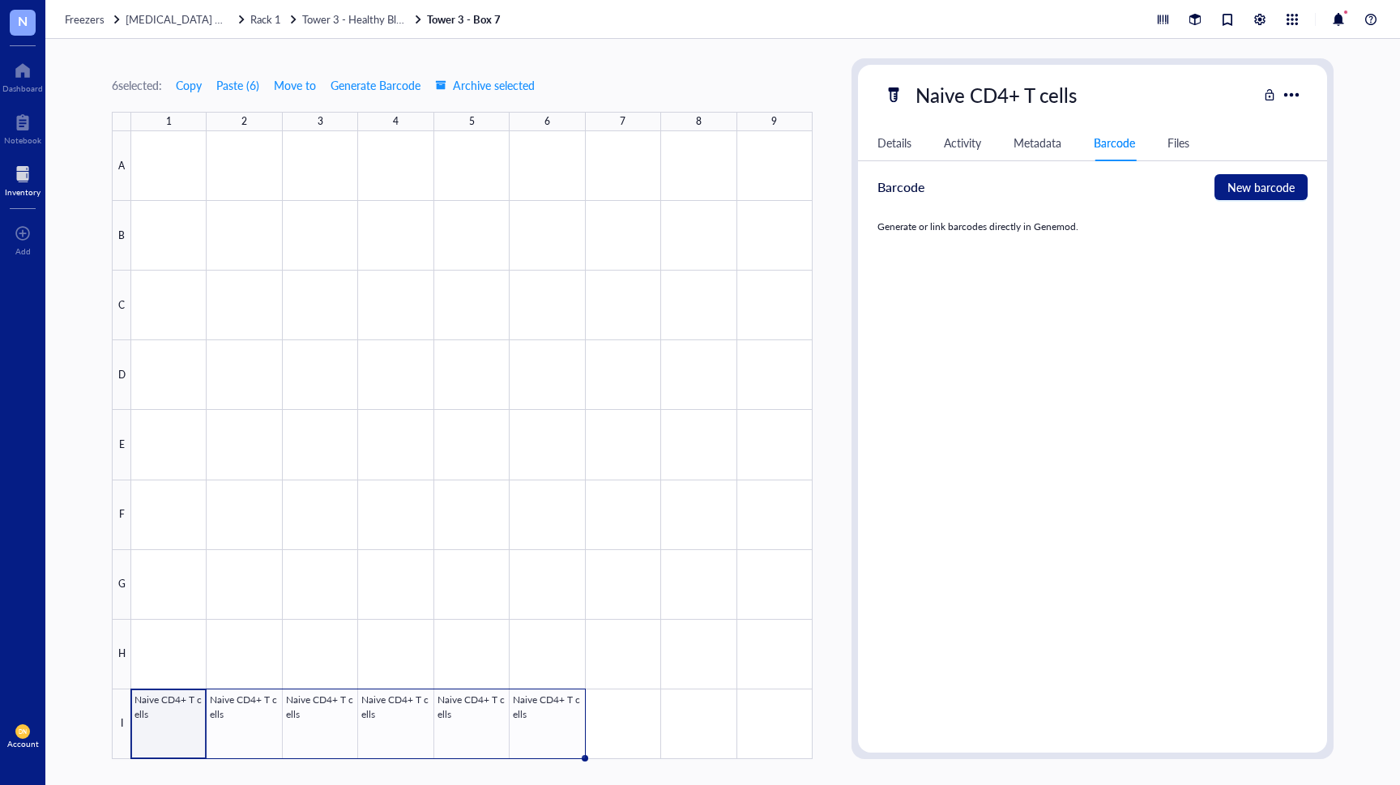
click at [22, 23] on span "N" at bounding box center [23, 21] width 10 height 20
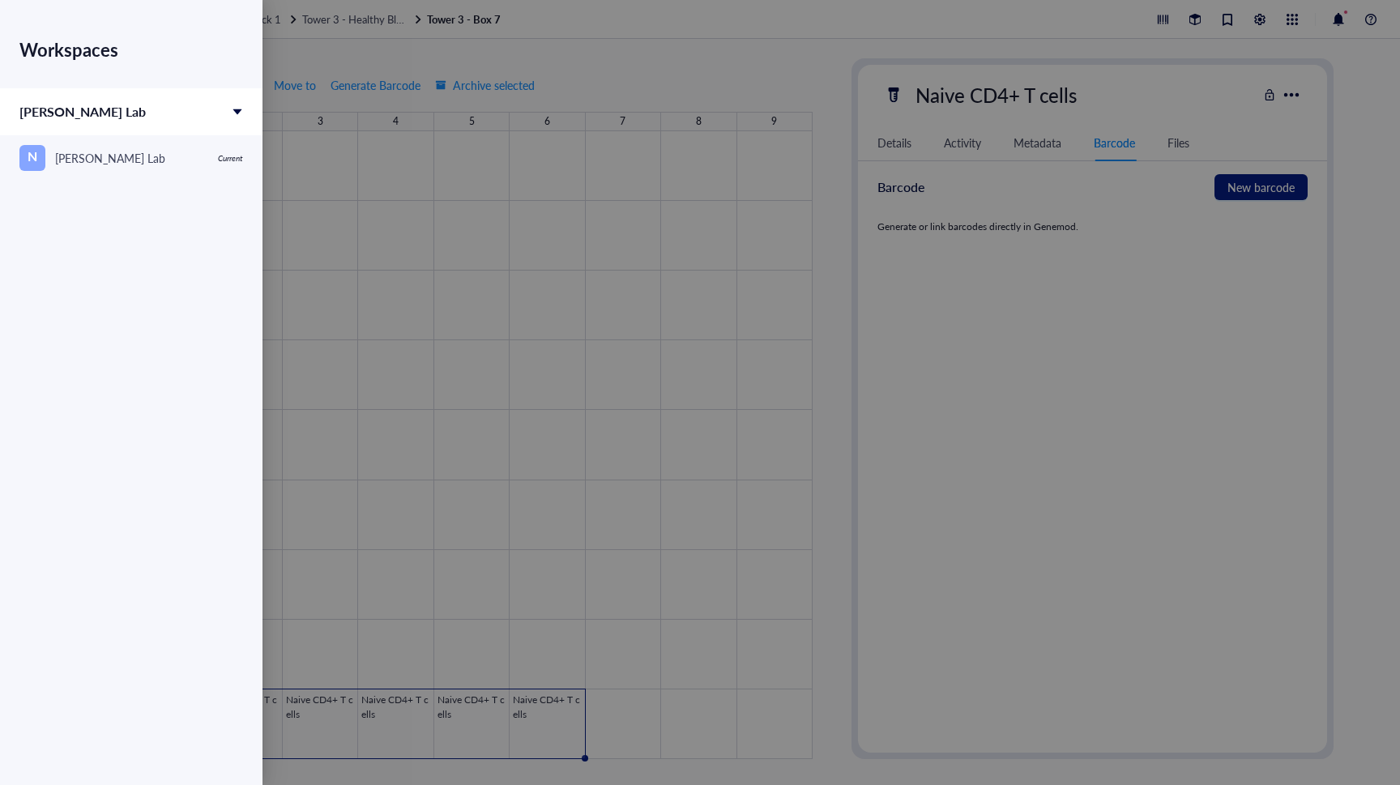
click at [309, 53] on div at bounding box center [700, 392] width 1400 height 785
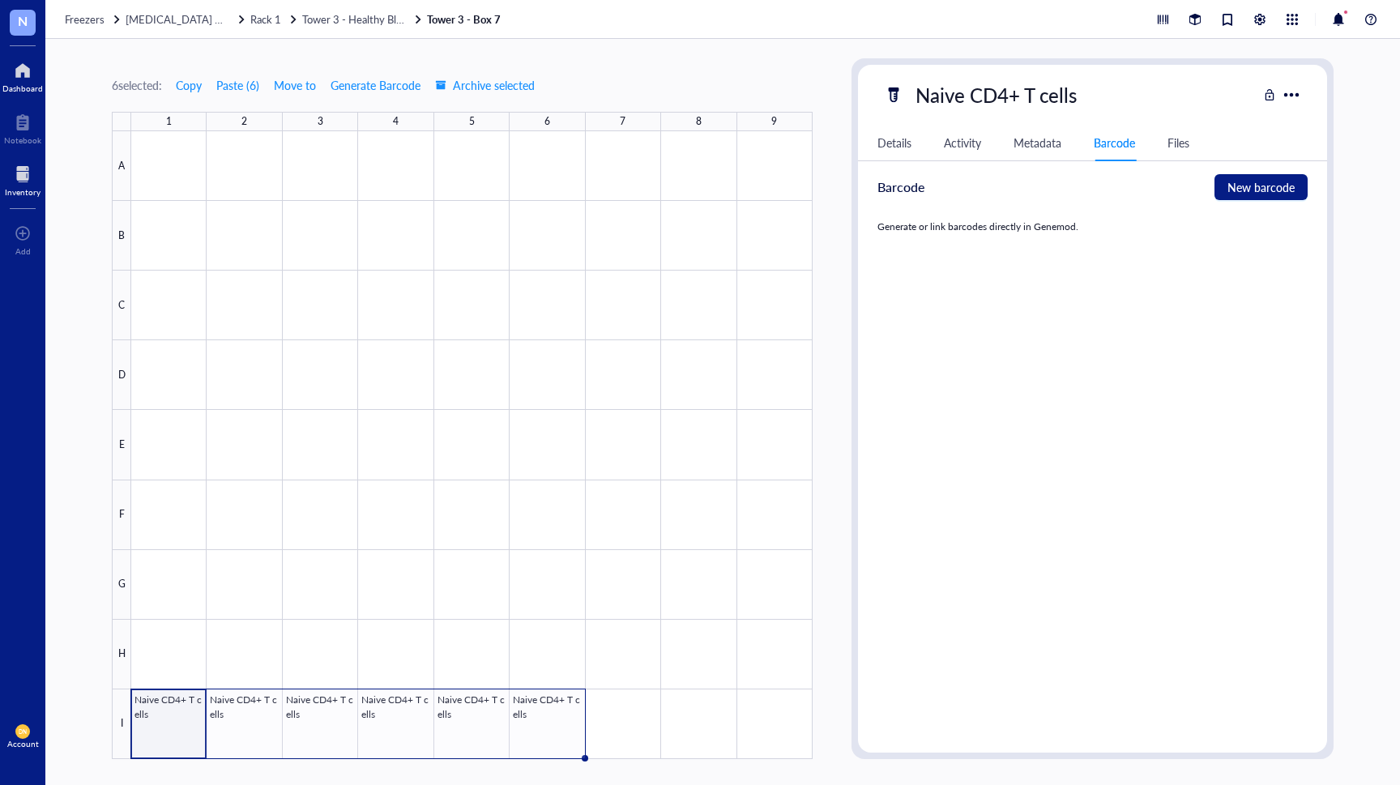
click at [25, 74] on div at bounding box center [22, 71] width 40 height 26
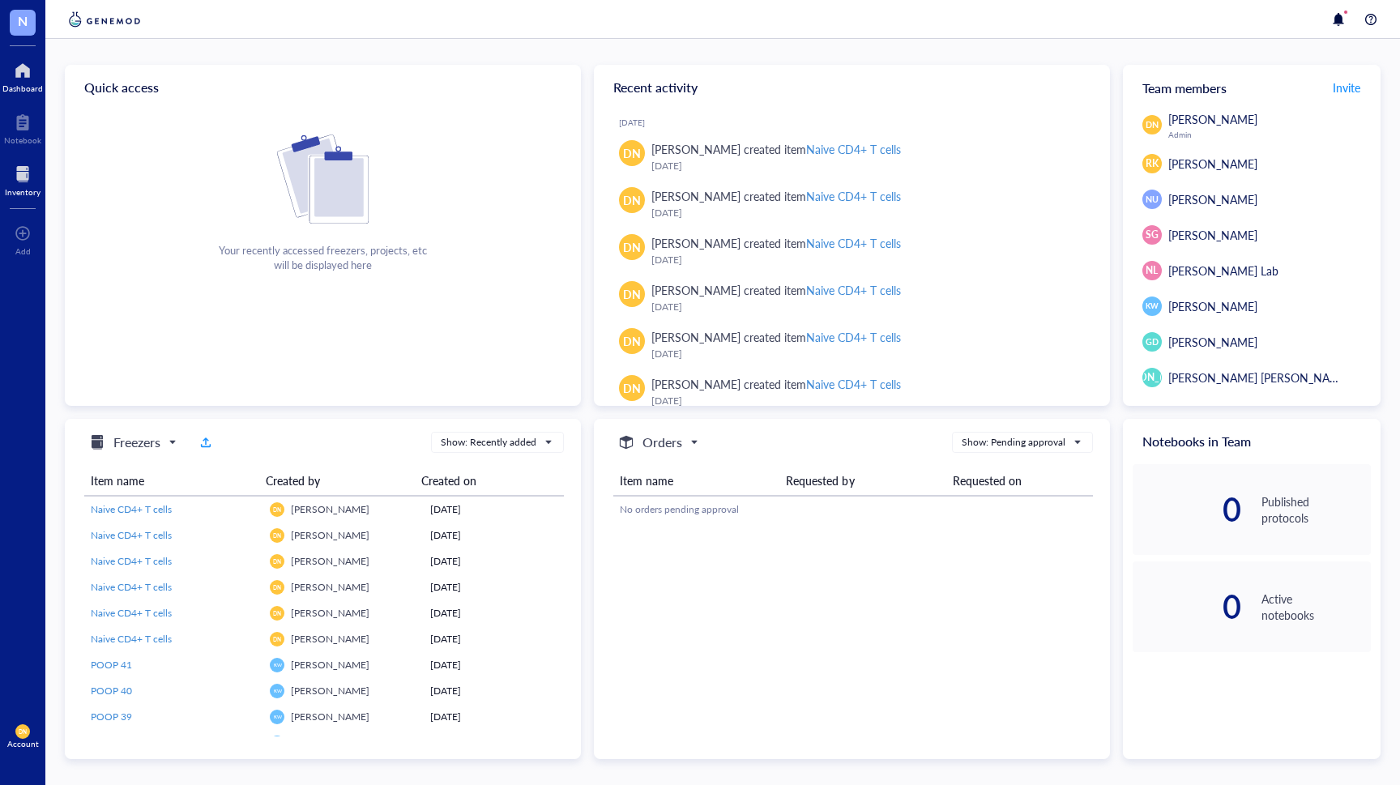
click at [23, 184] on div at bounding box center [23, 174] width 36 height 26
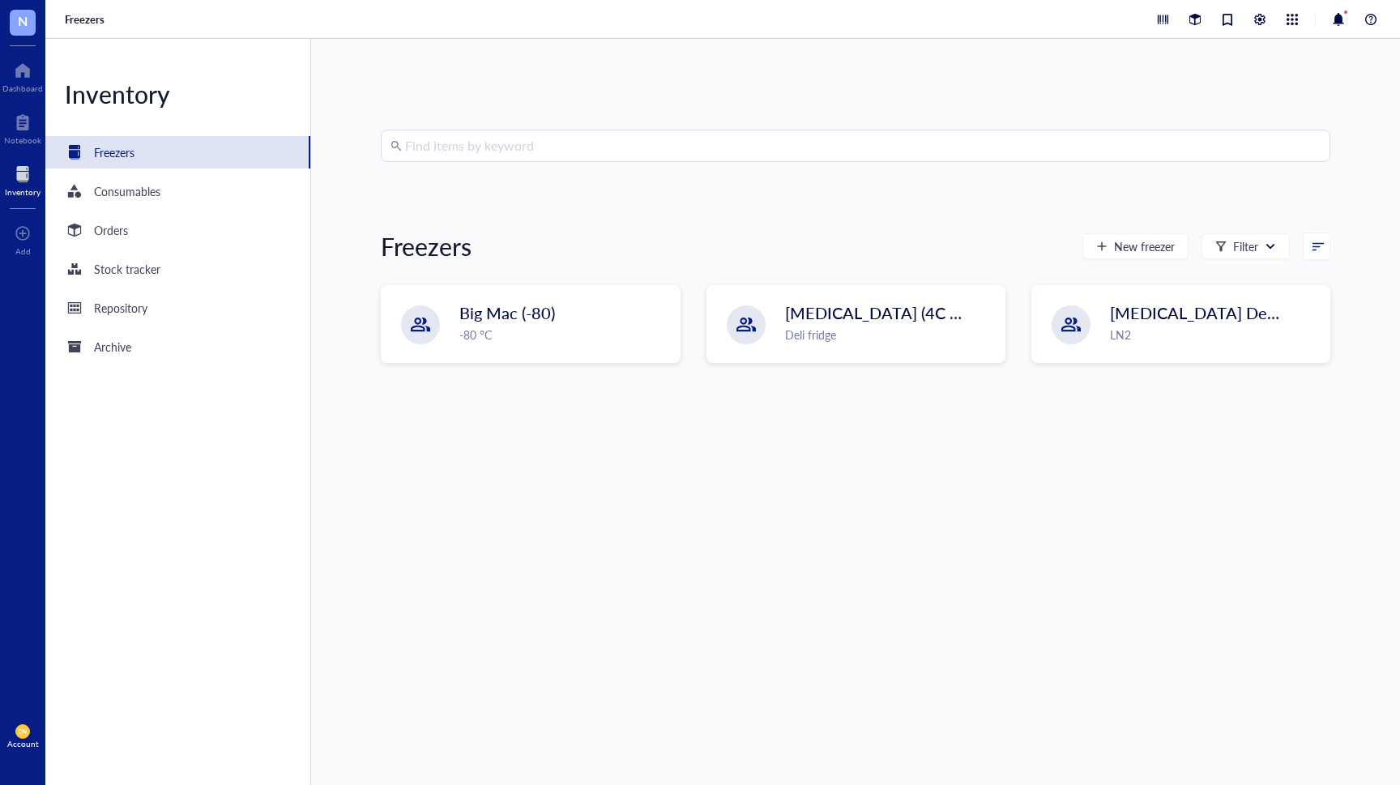
click at [455, 148] on input "search" at bounding box center [862, 145] width 915 height 31
paste input "VZ00000192"
type input "VZ00000192"
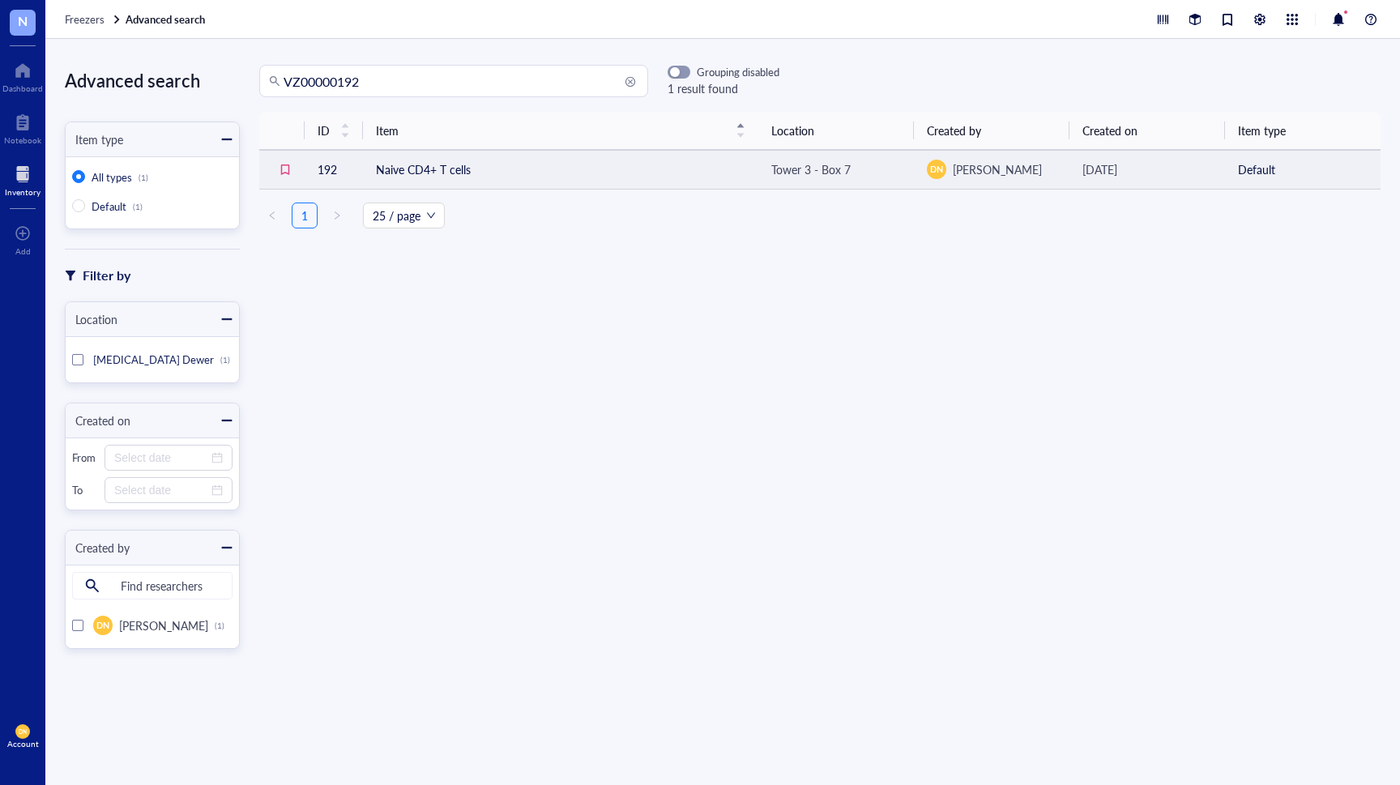
click at [515, 170] on td "Naive CD4+ T cells" at bounding box center [560, 169] width 395 height 39
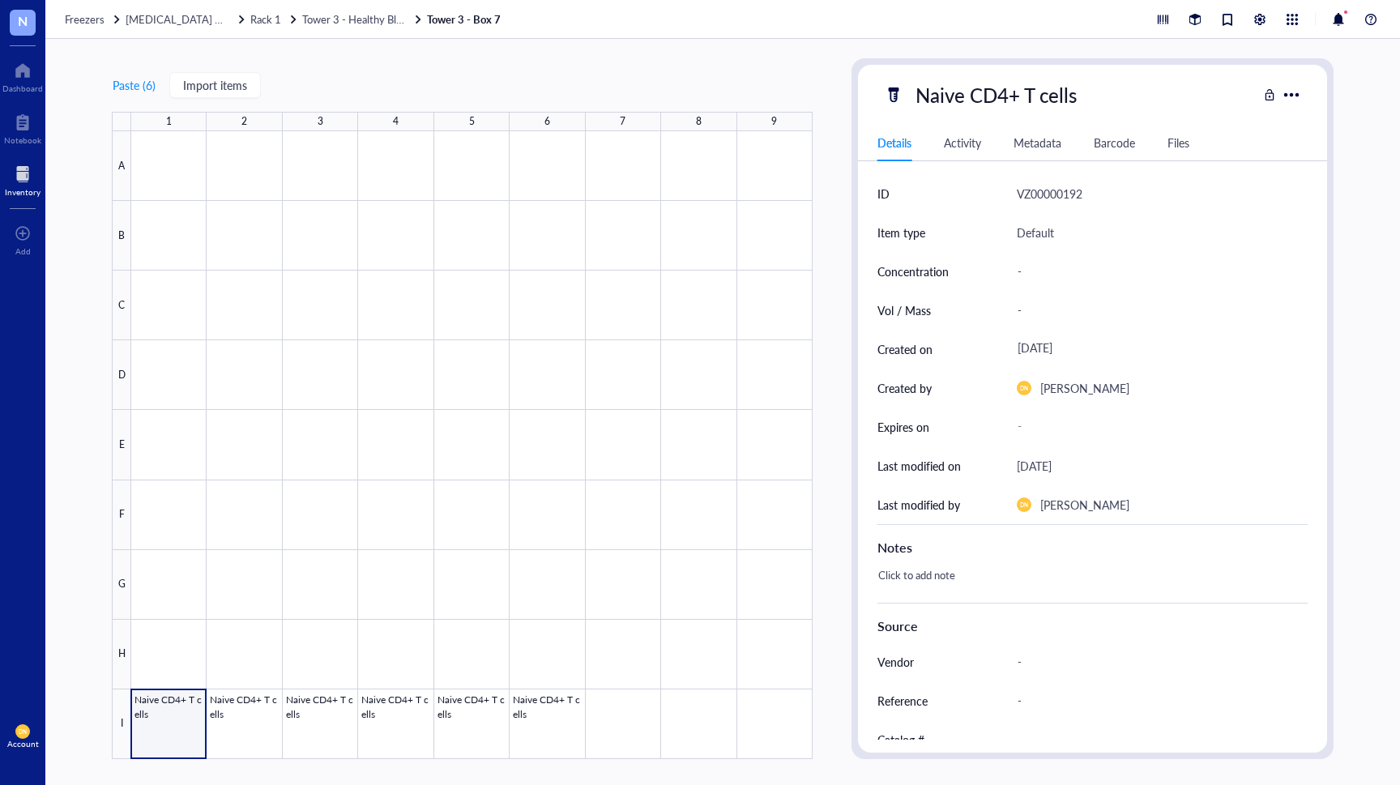
click at [966, 138] on div "Activity" at bounding box center [962, 143] width 37 height 18
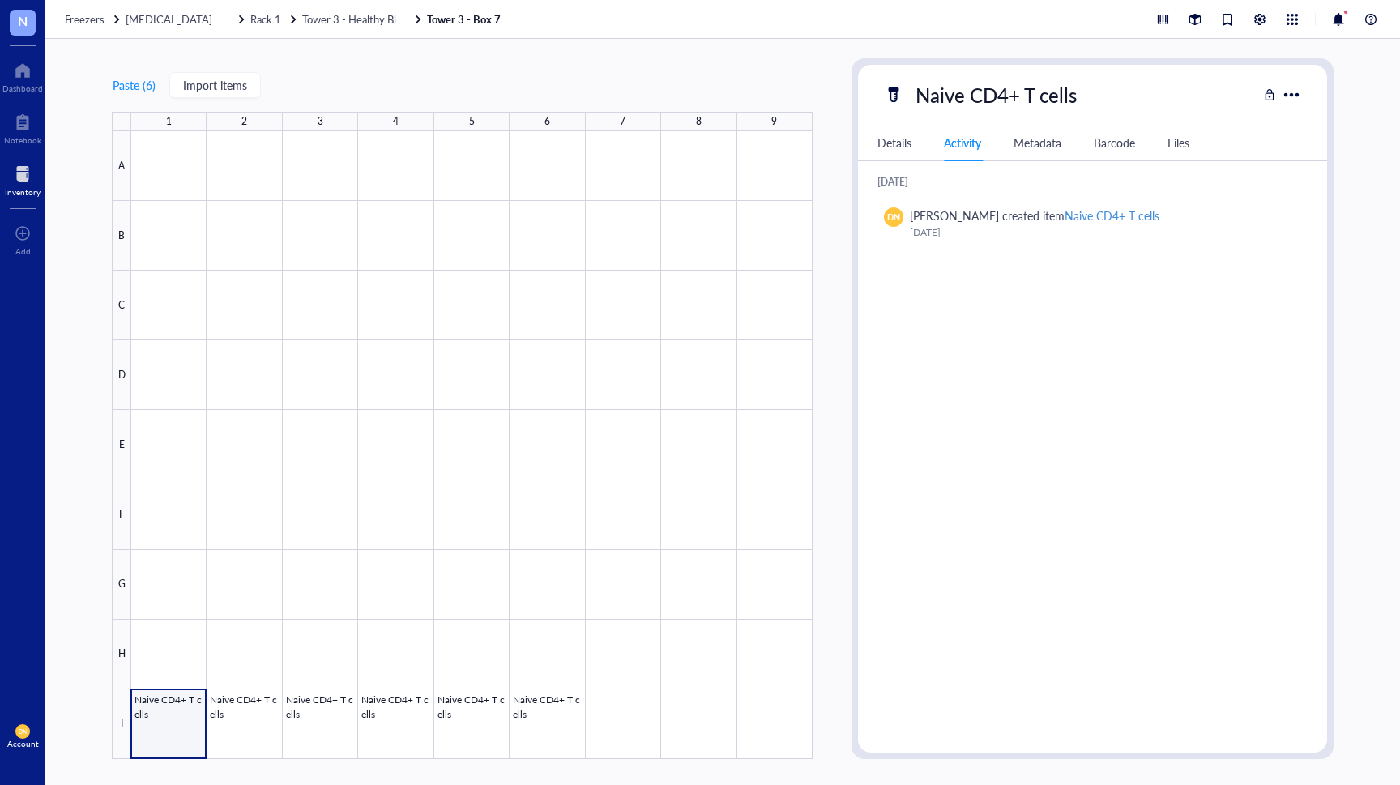
click at [1026, 136] on div "Metadata" at bounding box center [1037, 143] width 48 height 18
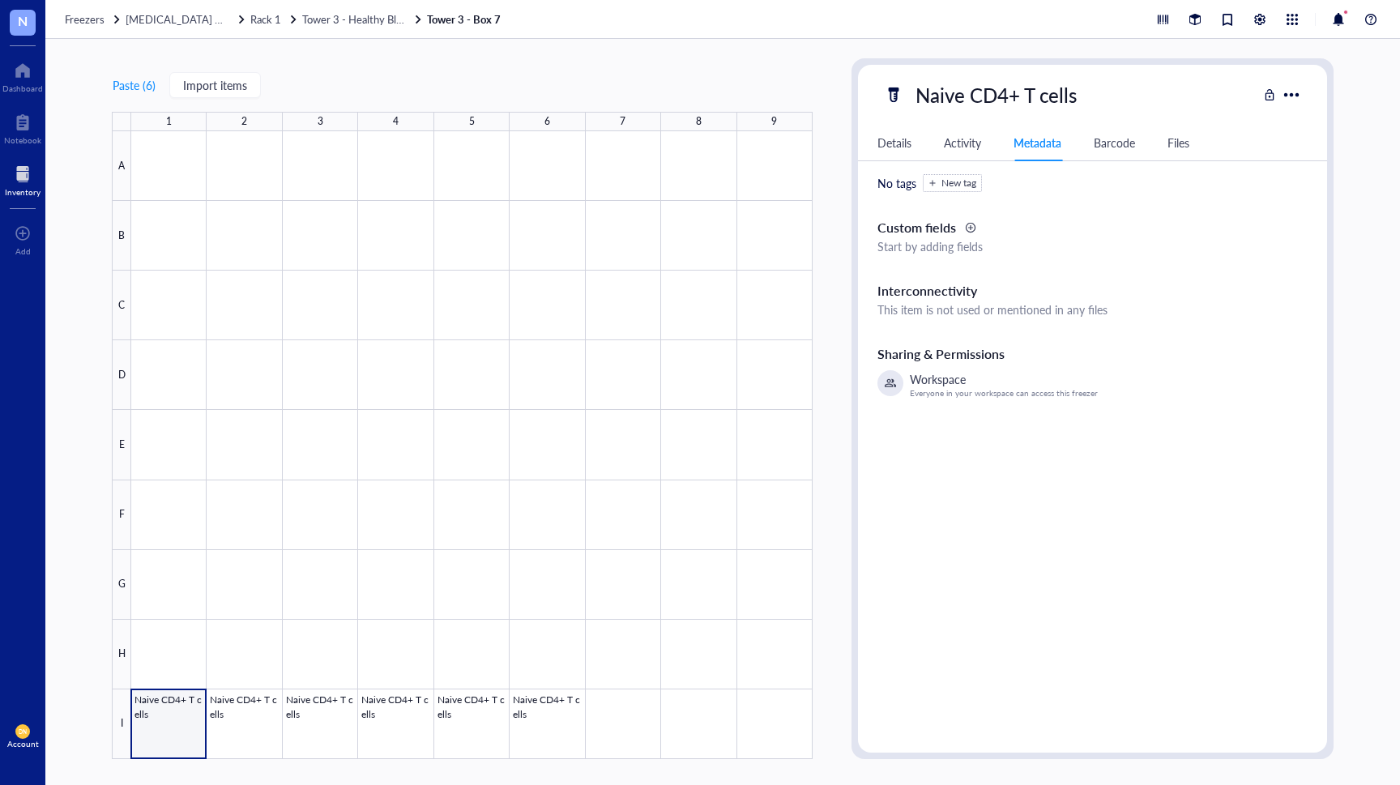
click at [1103, 141] on div "Barcode" at bounding box center [1113, 143] width 41 height 18
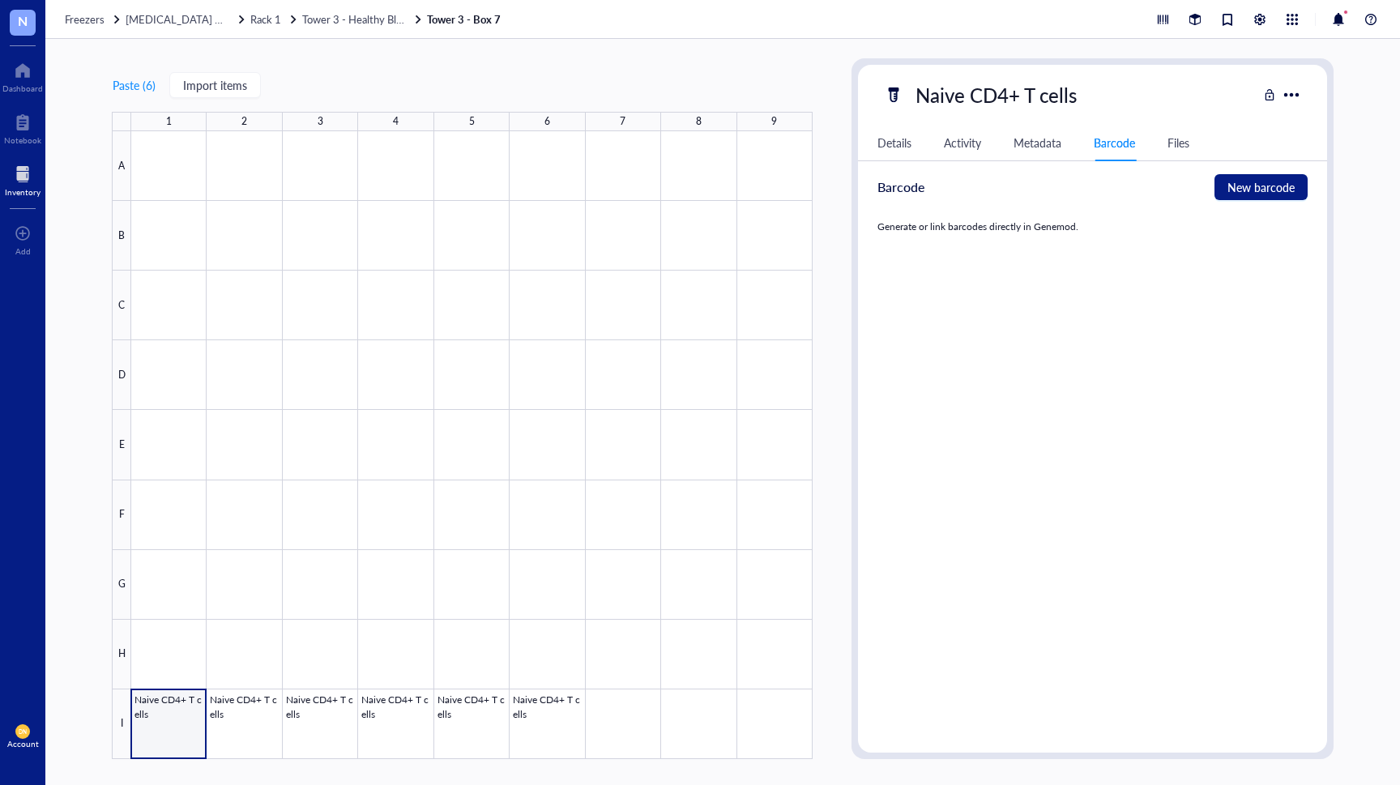
click at [1166, 138] on div "Details Activity Metadata Barcode Files" at bounding box center [1092, 143] width 469 height 36
click at [1173, 139] on div "Files" at bounding box center [1178, 143] width 22 height 18
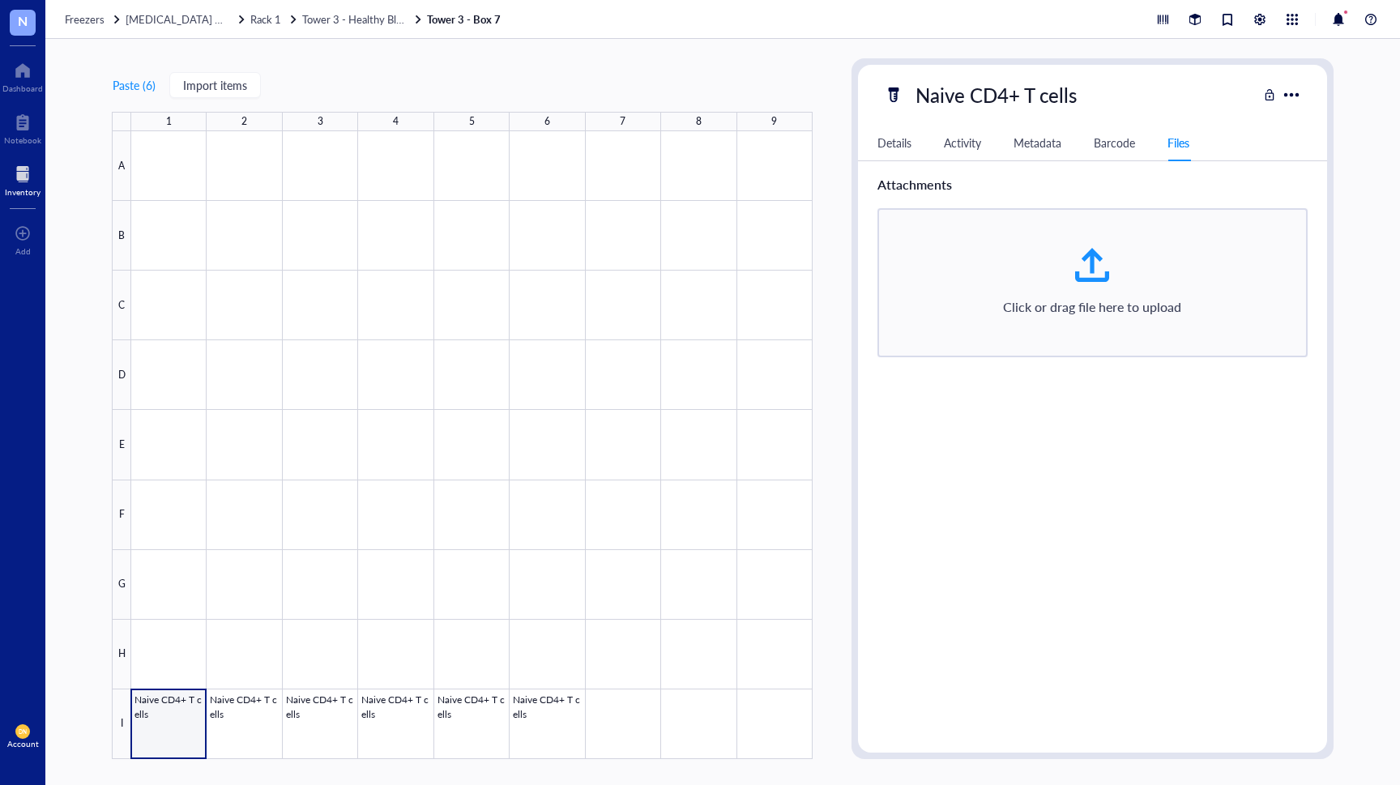
click at [905, 144] on div "Details" at bounding box center [894, 143] width 34 height 18
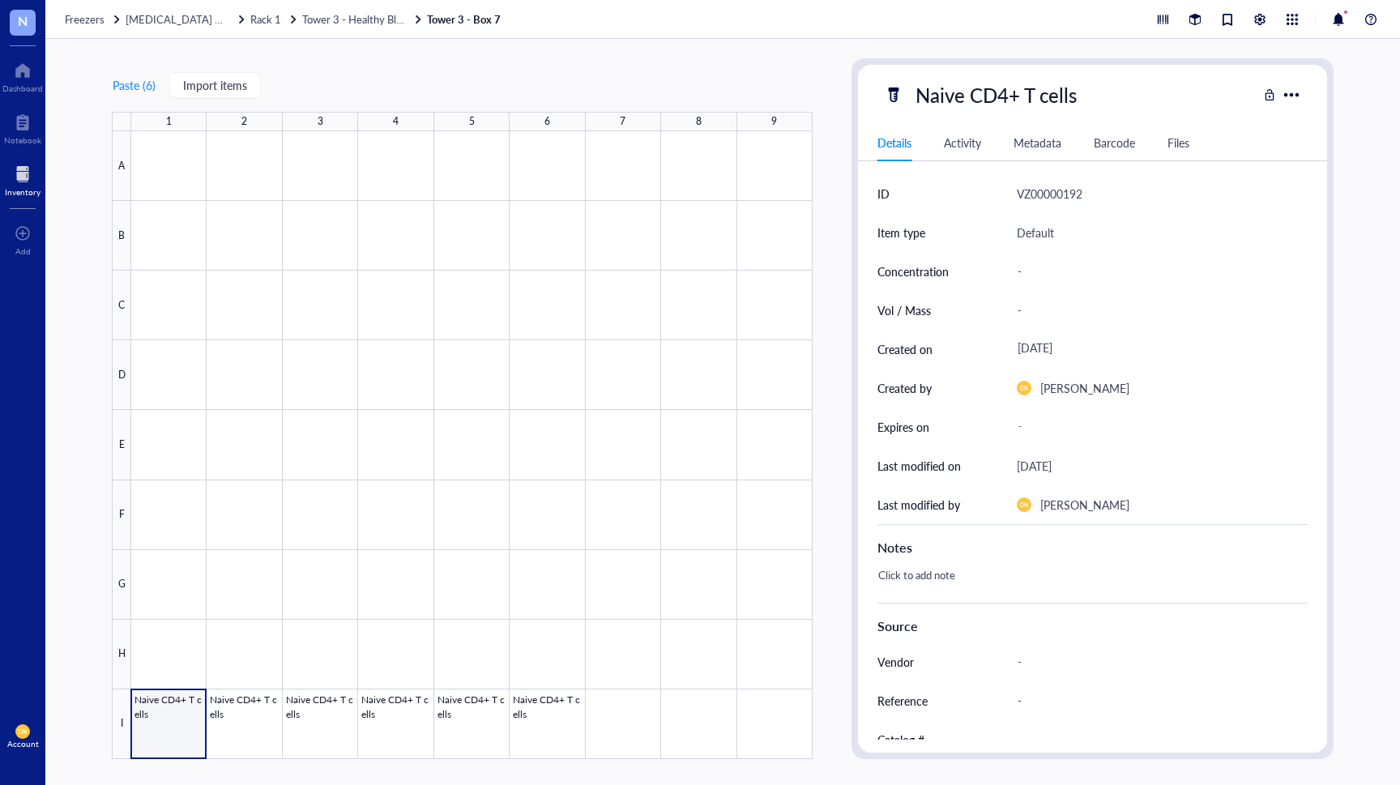
scroll to position [136, 0]
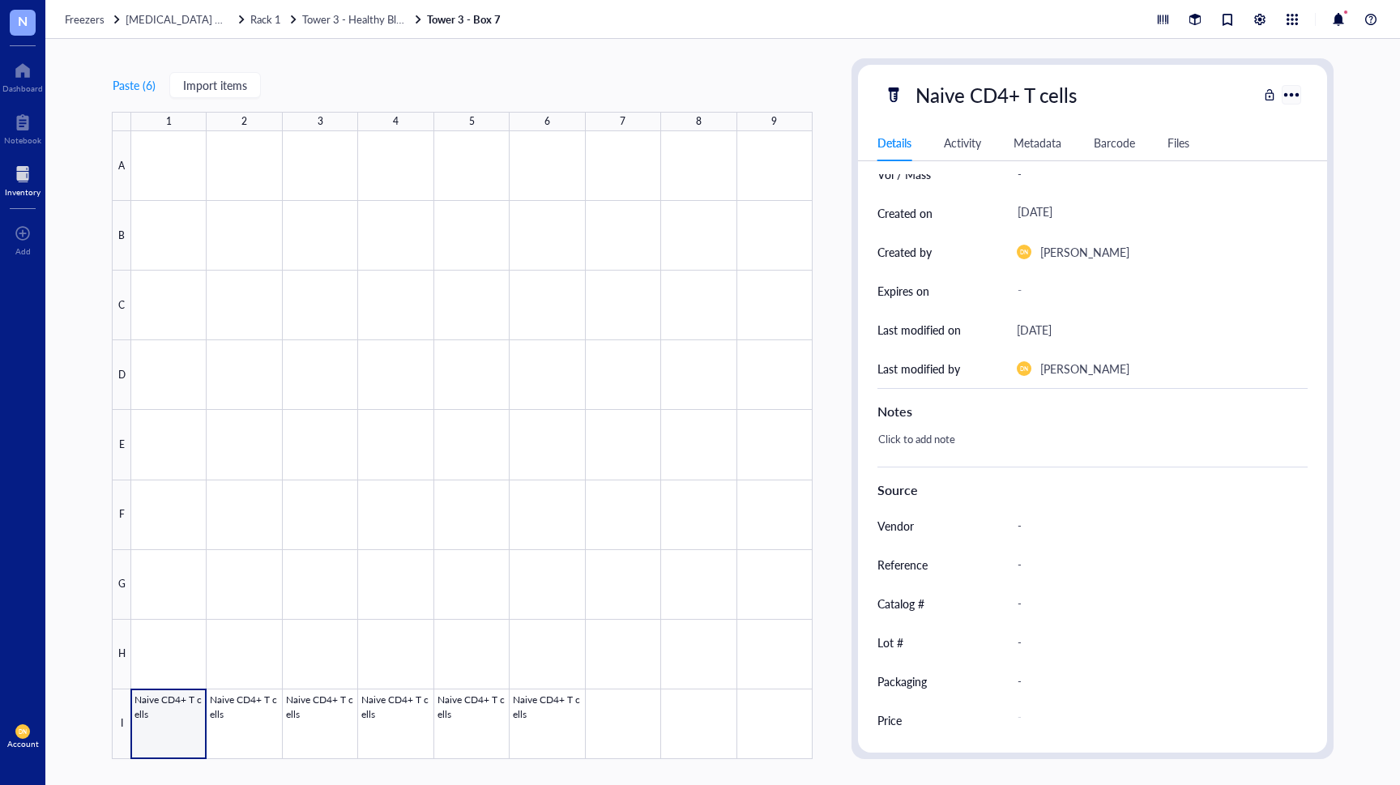
click at [1289, 96] on div at bounding box center [1290, 94] width 23 height 23
click at [1148, 102] on div "Naive CD4+ T cells" at bounding box center [1070, 95] width 373 height 34
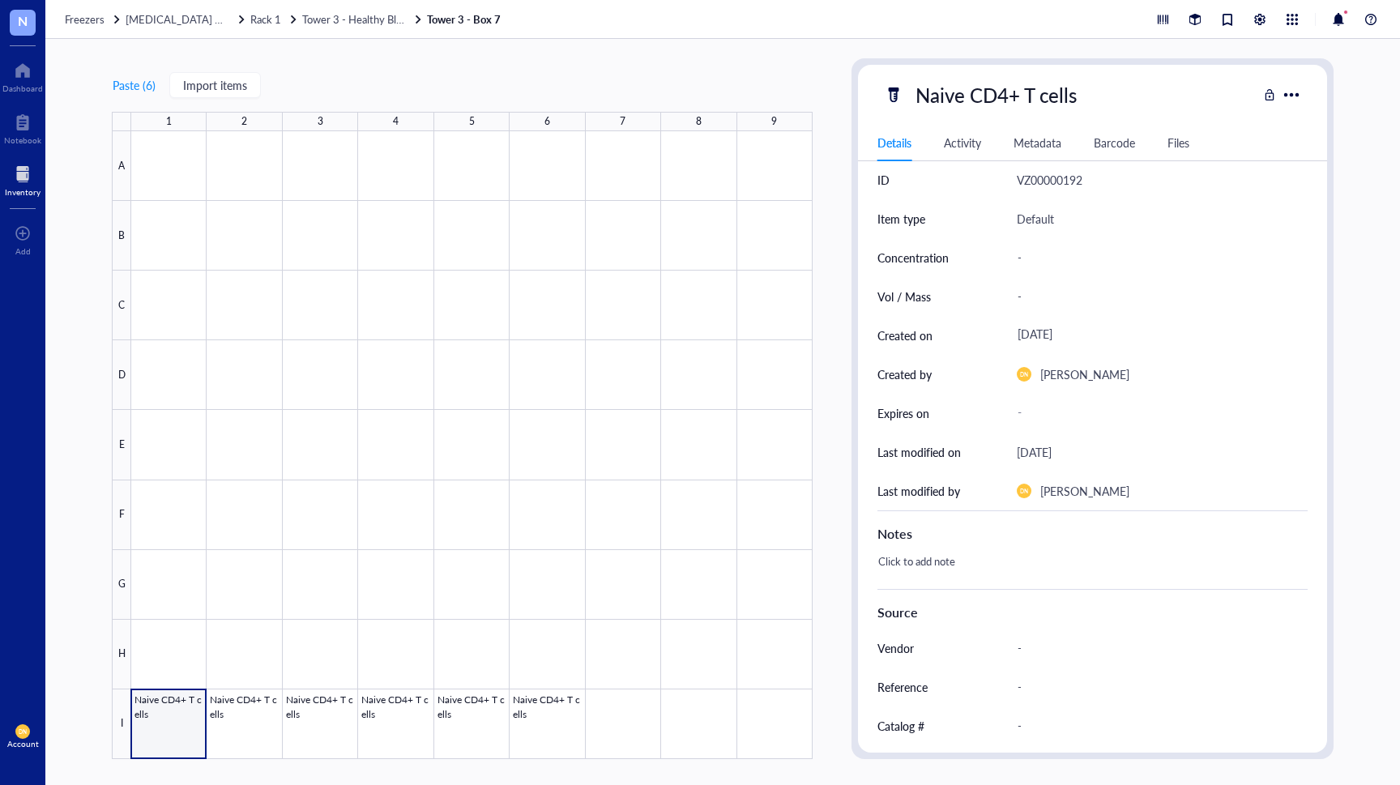
scroll to position [0, 0]
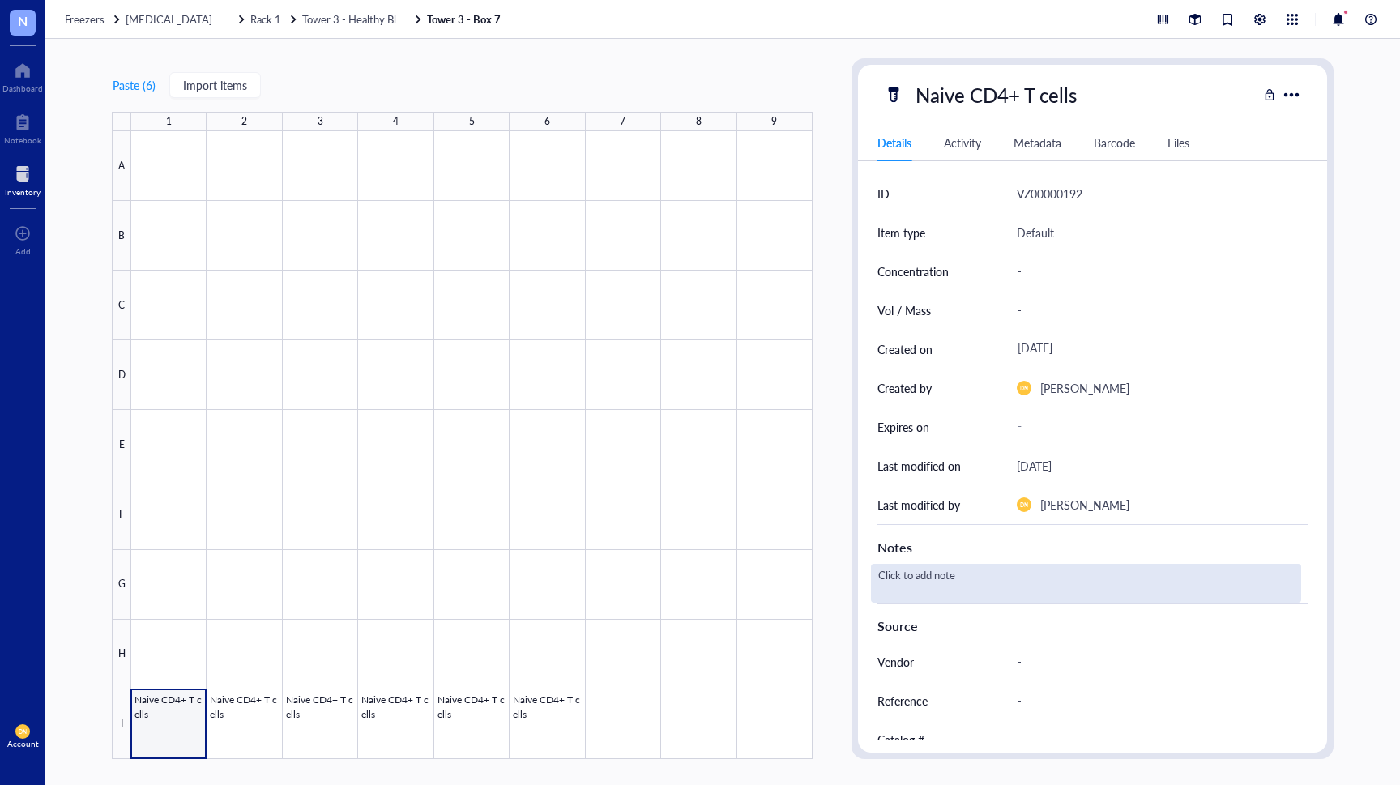
click at [963, 582] on div "Click to add note" at bounding box center [1086, 583] width 430 height 39
click at [1366, 236] on div "Paste ( 6 ) Import items 1 2 3 4 5 6 7 8 9 A B C D E F G H I Naive CD4+ T cells…" at bounding box center [722, 412] width 1354 height 746
